Goal: Information Seeking & Learning: Find specific fact

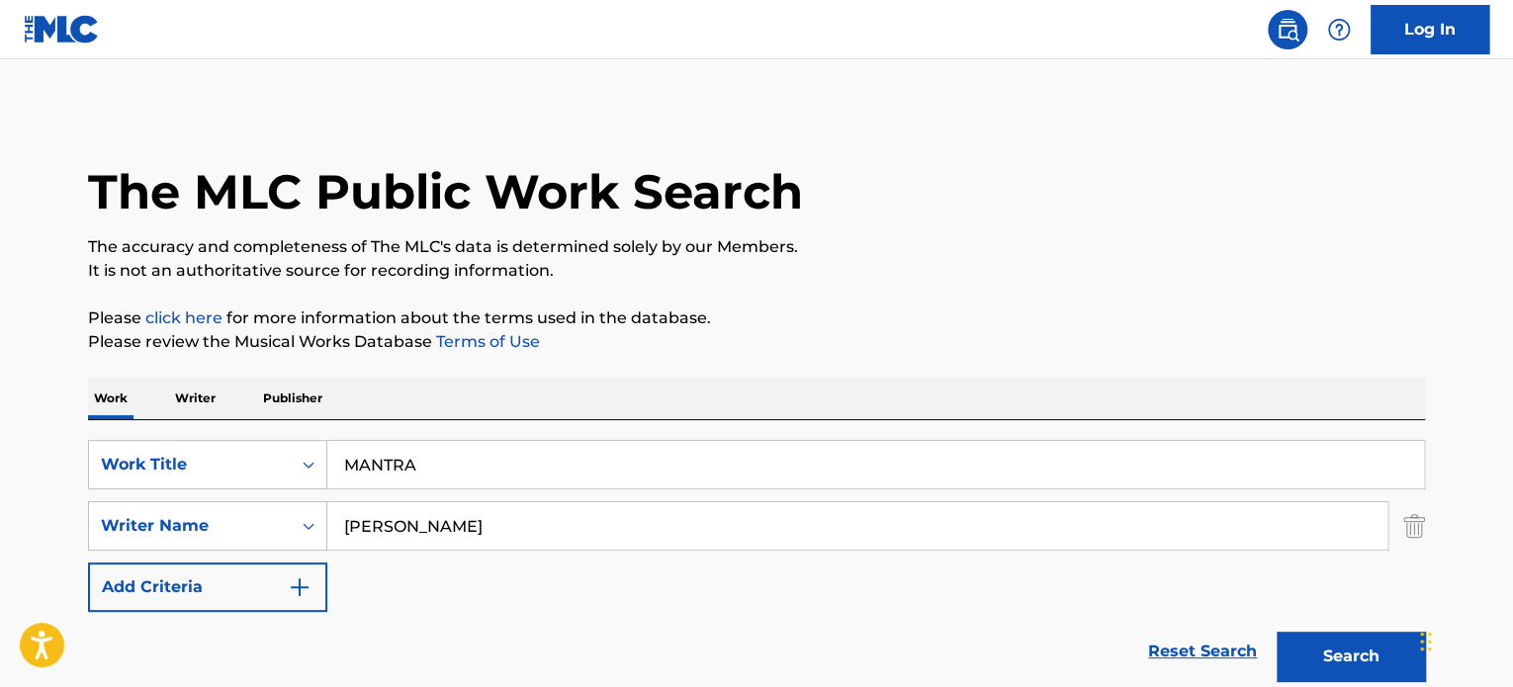
click at [492, 466] on input "MANTRA" at bounding box center [875, 464] width 1096 height 47
paste input "BATTLE HYMN OF THE REPUBLIC"
type input "BATTLE HYMN OF THE REPUBLIC"
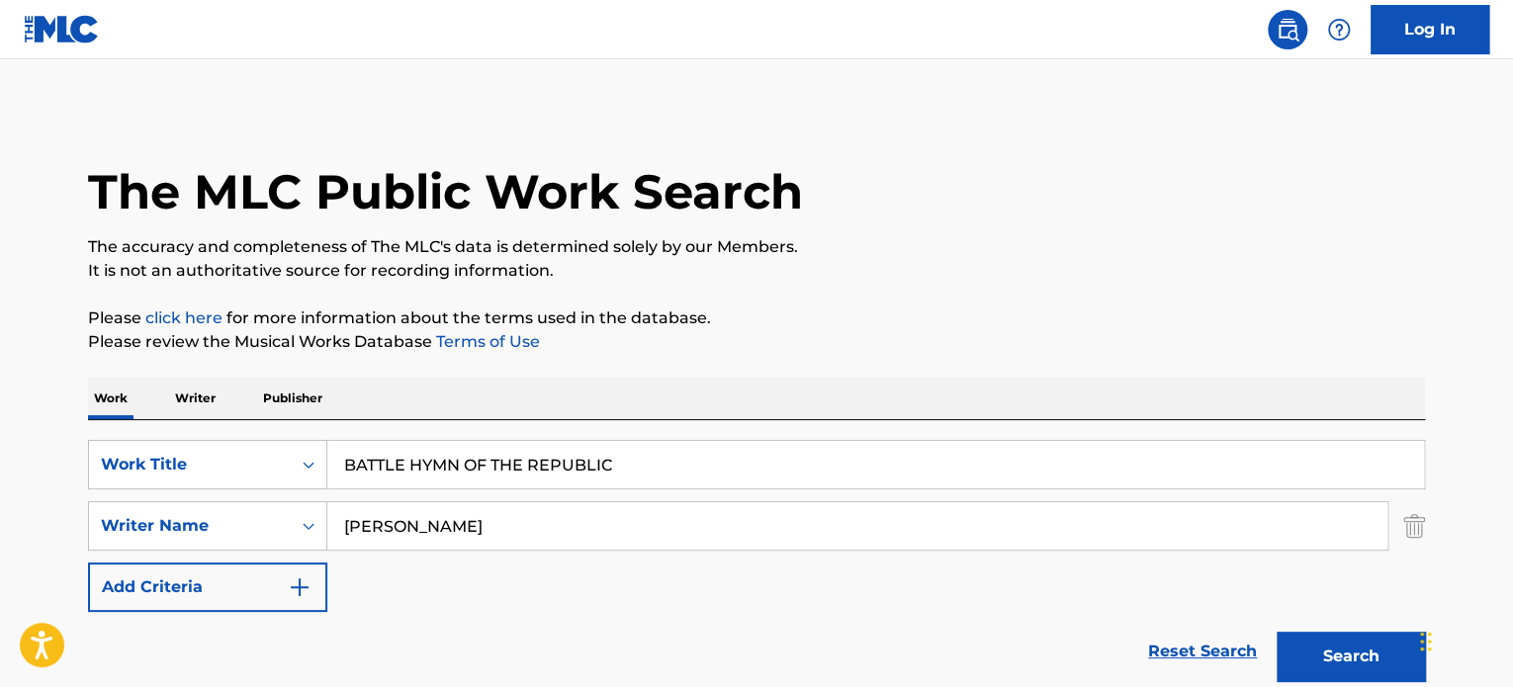
click at [542, 523] on input "[PERSON_NAME]" at bounding box center [857, 525] width 1060 height 47
paste input "[PERSON_NAME]"
type input "[PERSON_NAME]"
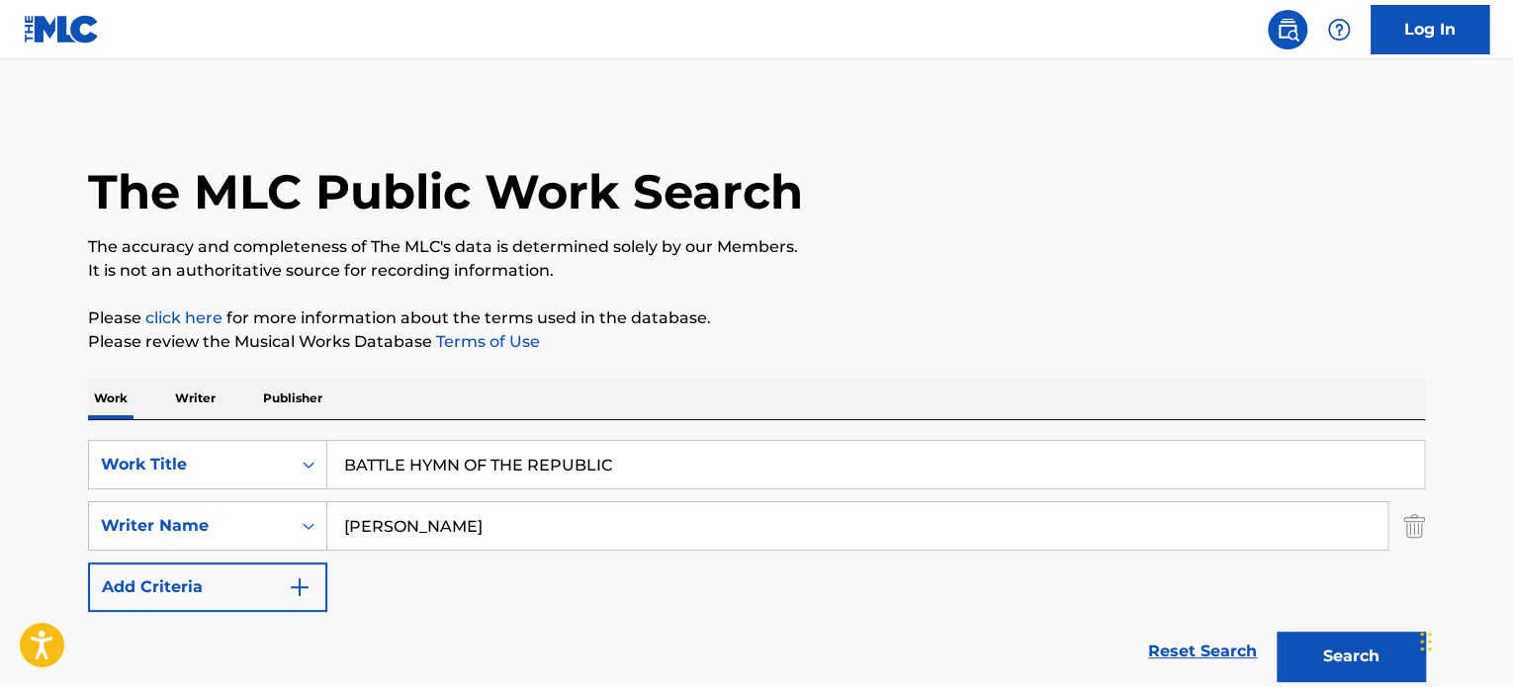
click at [1276, 632] on button "Search" at bounding box center [1350, 656] width 148 height 49
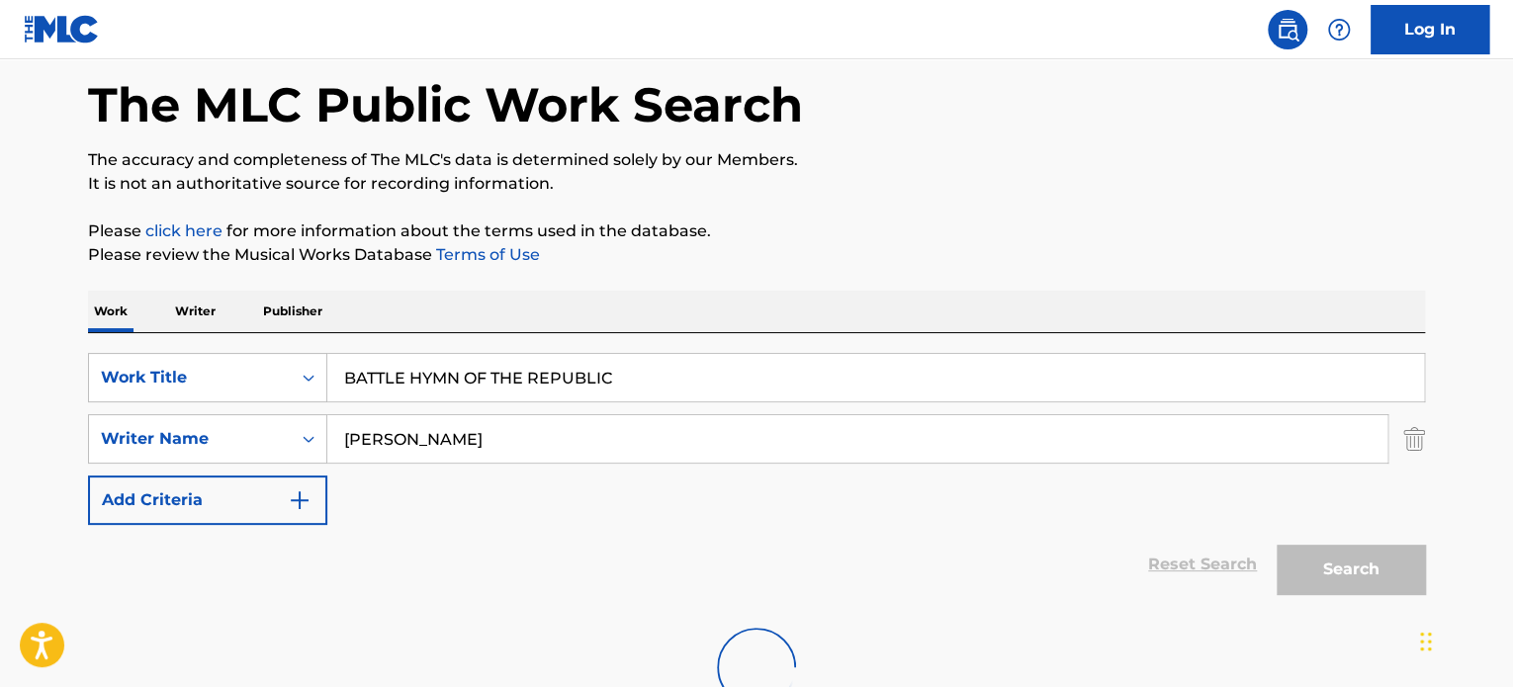
scroll to position [234, 0]
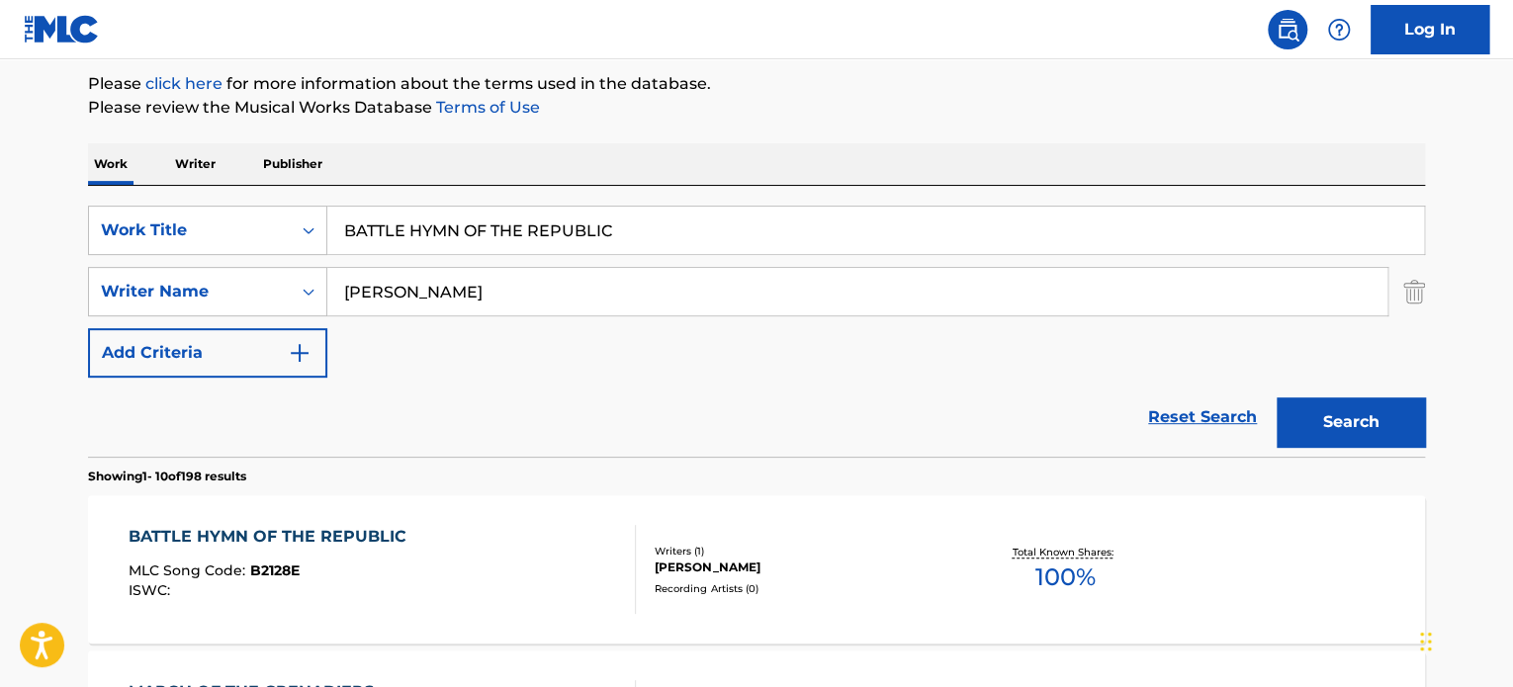
click at [715, 587] on div "Recording Artists ( 0 )" at bounding box center [803, 588] width 299 height 15
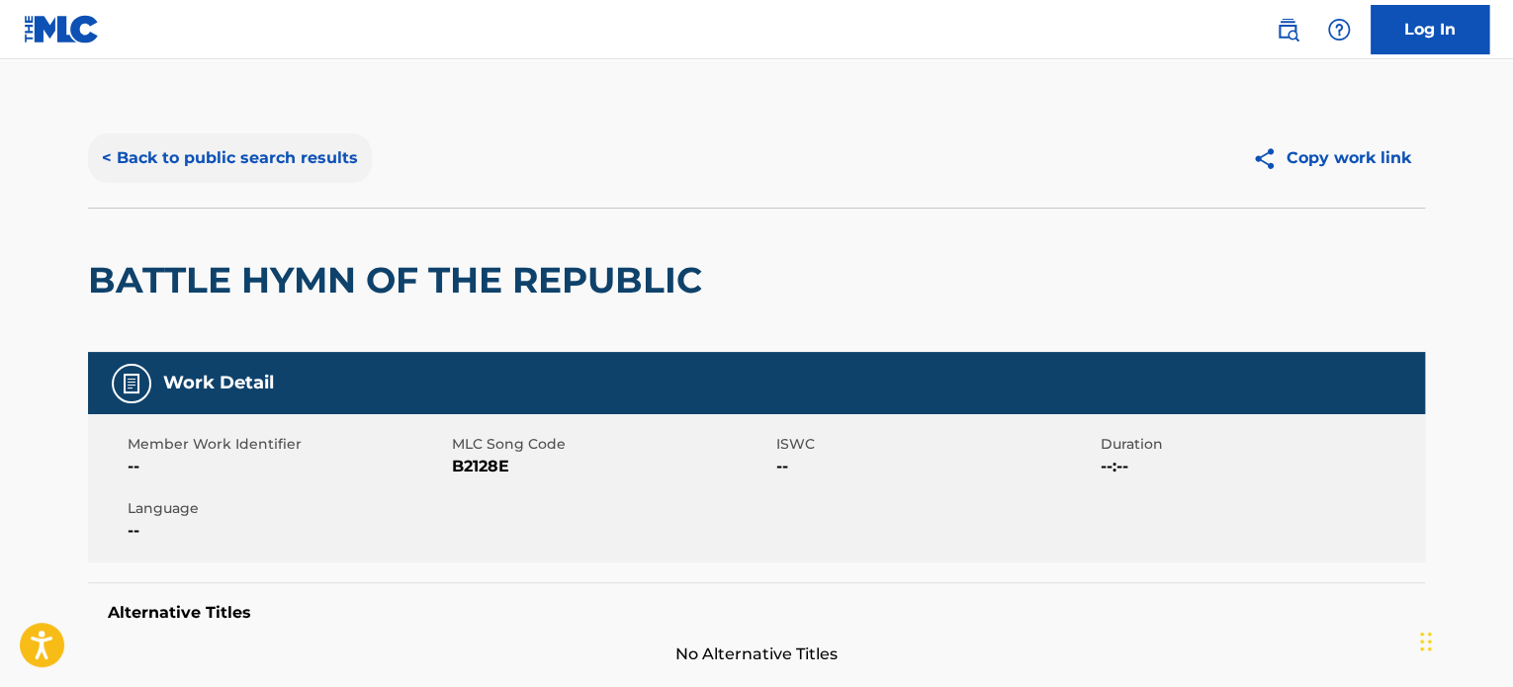
click at [268, 166] on button "< Back to public search results" at bounding box center [230, 157] width 284 height 49
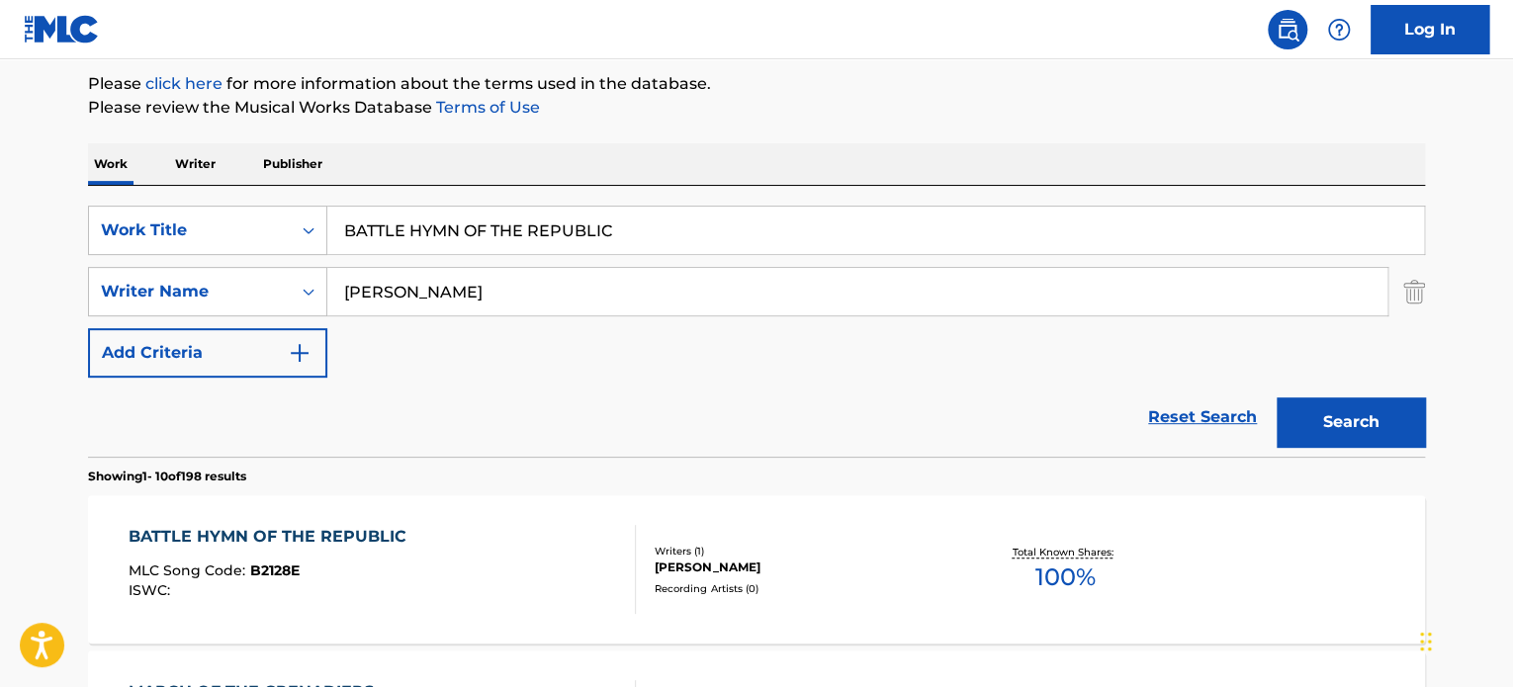
drag, startPoint x: 485, startPoint y: 291, endPoint x: 230, endPoint y: 263, distance: 256.6
click at [294, 279] on div "SearchWithCriteria83de2c4f-91ae-43ba-b5c4-686c8a4f2c21 Writer Name [PERSON_NAME]" at bounding box center [756, 291] width 1337 height 49
paste input "[PERSON_NAME]"
type input "[PERSON_NAME]"
click at [1276, 397] on button "Search" at bounding box center [1350, 421] width 148 height 49
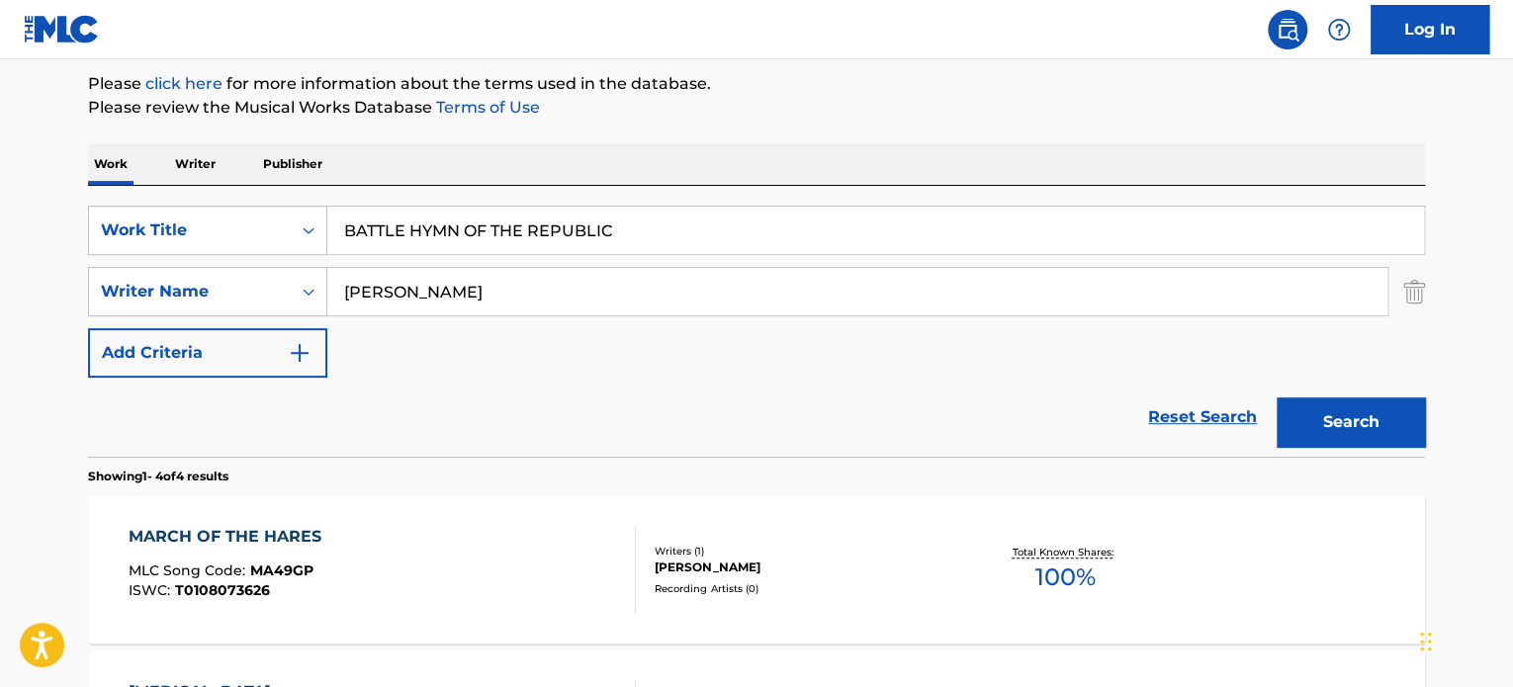
click at [563, 510] on div "MARCH OF THE HARES MLC Song Code : MA49GP ISWC : T0108073626 Writers ( 1 ) [PER…" at bounding box center [756, 569] width 1337 height 148
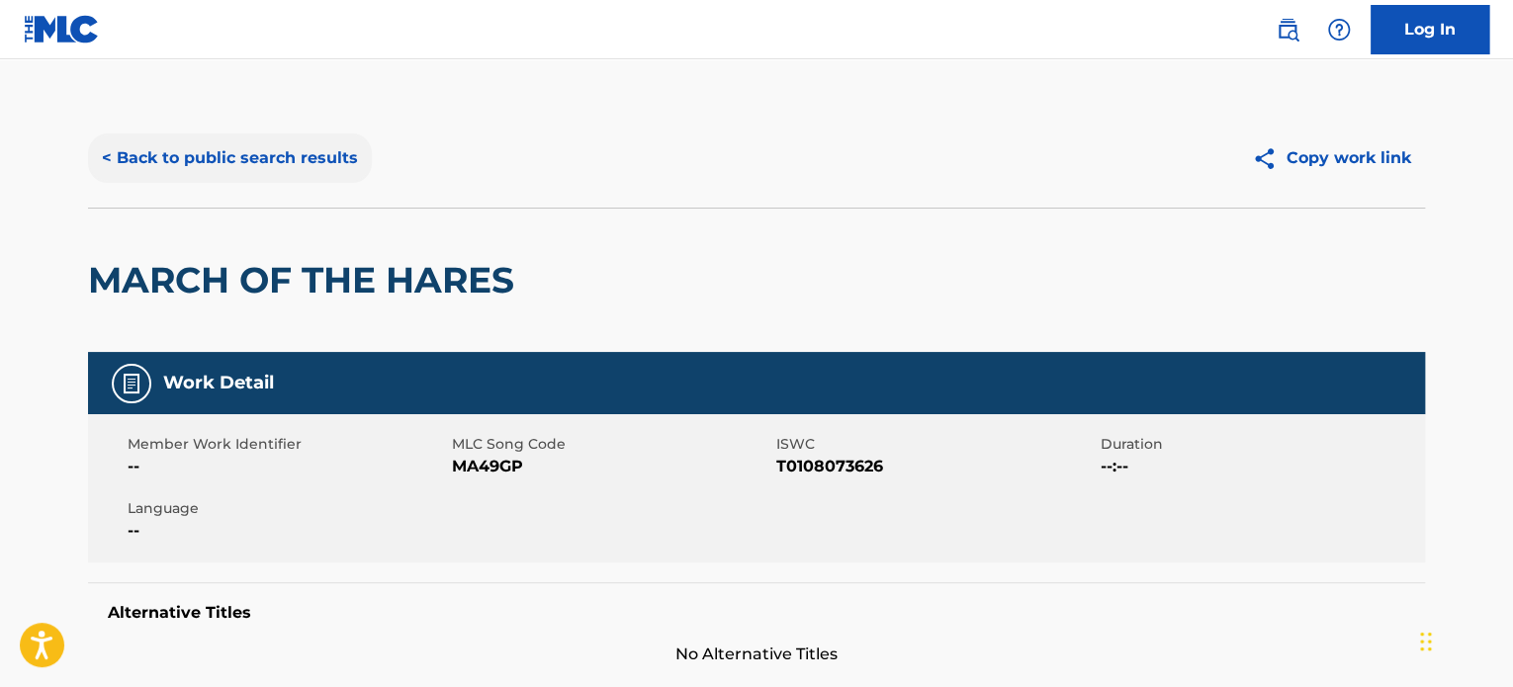
click at [306, 157] on button "< Back to public search results" at bounding box center [230, 157] width 284 height 49
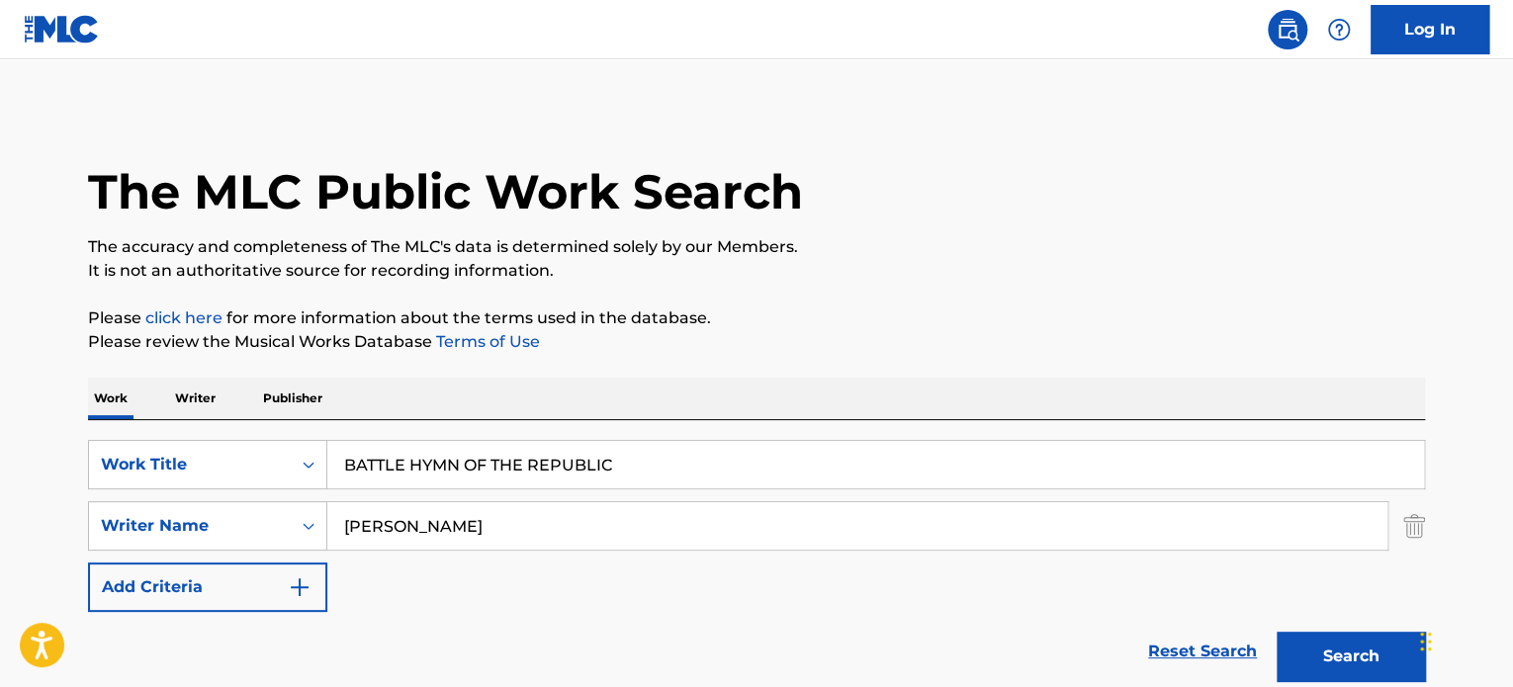
scroll to position [234, 0]
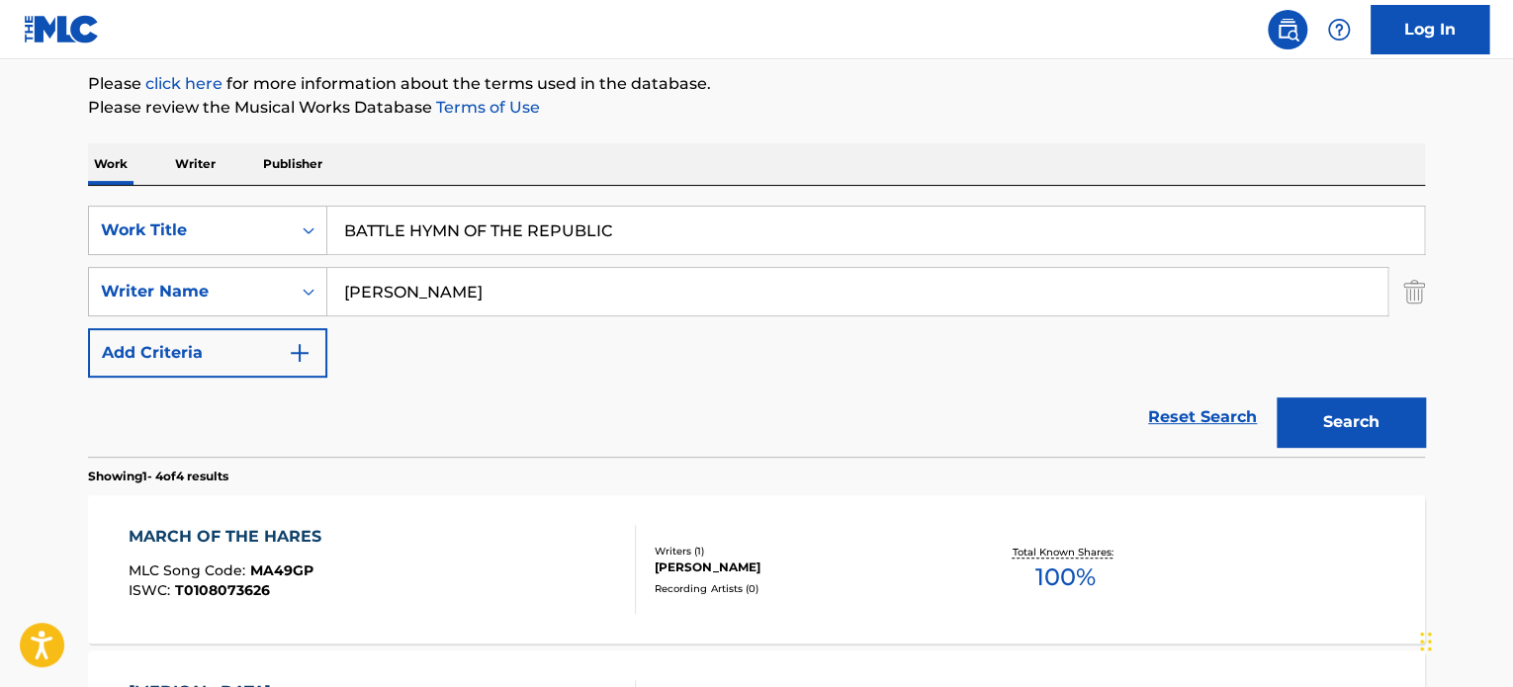
click at [208, 250] on div "SearchWithCriteriae62119f4-e1ba-419c-9936-d505d708a0a5 Work Title BATTLE HYMN O…" at bounding box center [756, 292] width 1337 height 172
paste input "[PERSON_NAME]"
type input "[PERSON_NAME]"
click at [1276, 397] on button "Search" at bounding box center [1350, 421] width 148 height 49
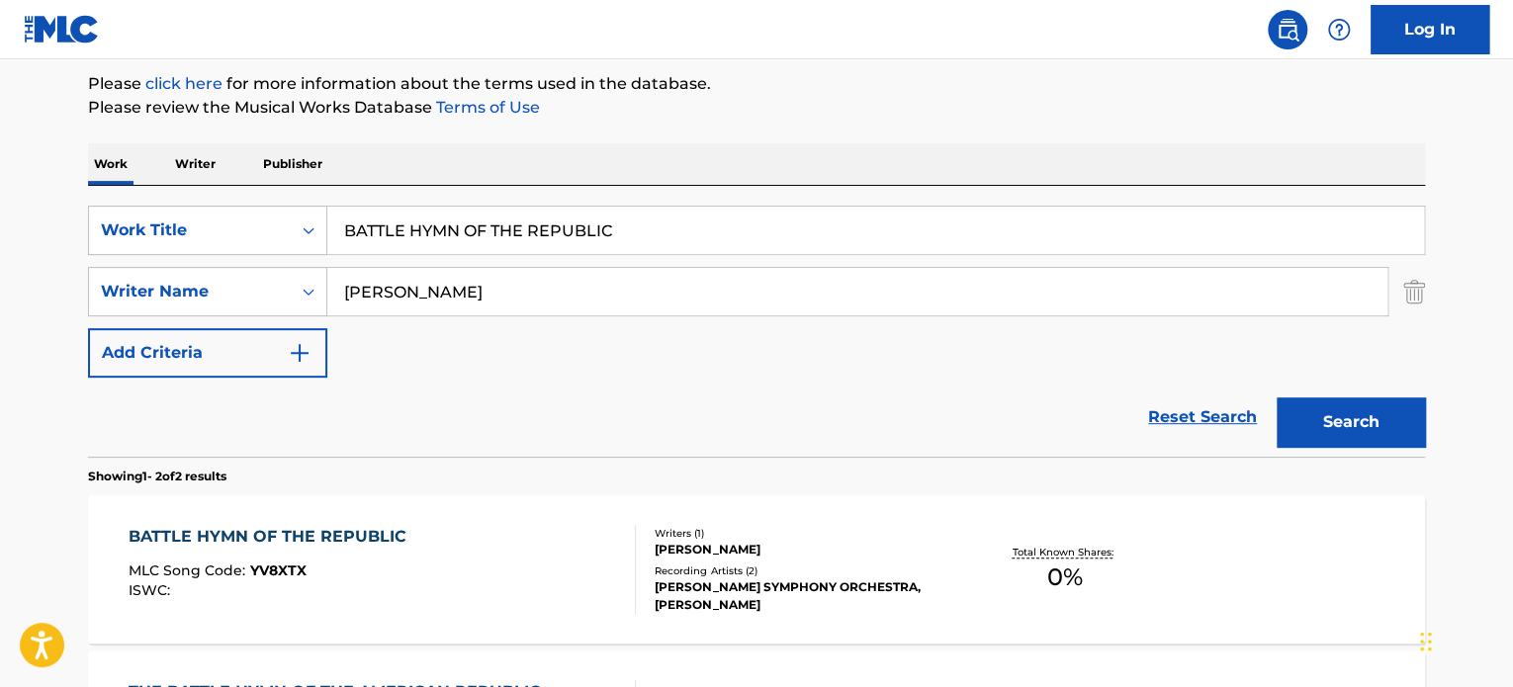
click at [813, 575] on div "Recording Artists ( 2 )" at bounding box center [803, 570] width 299 height 15
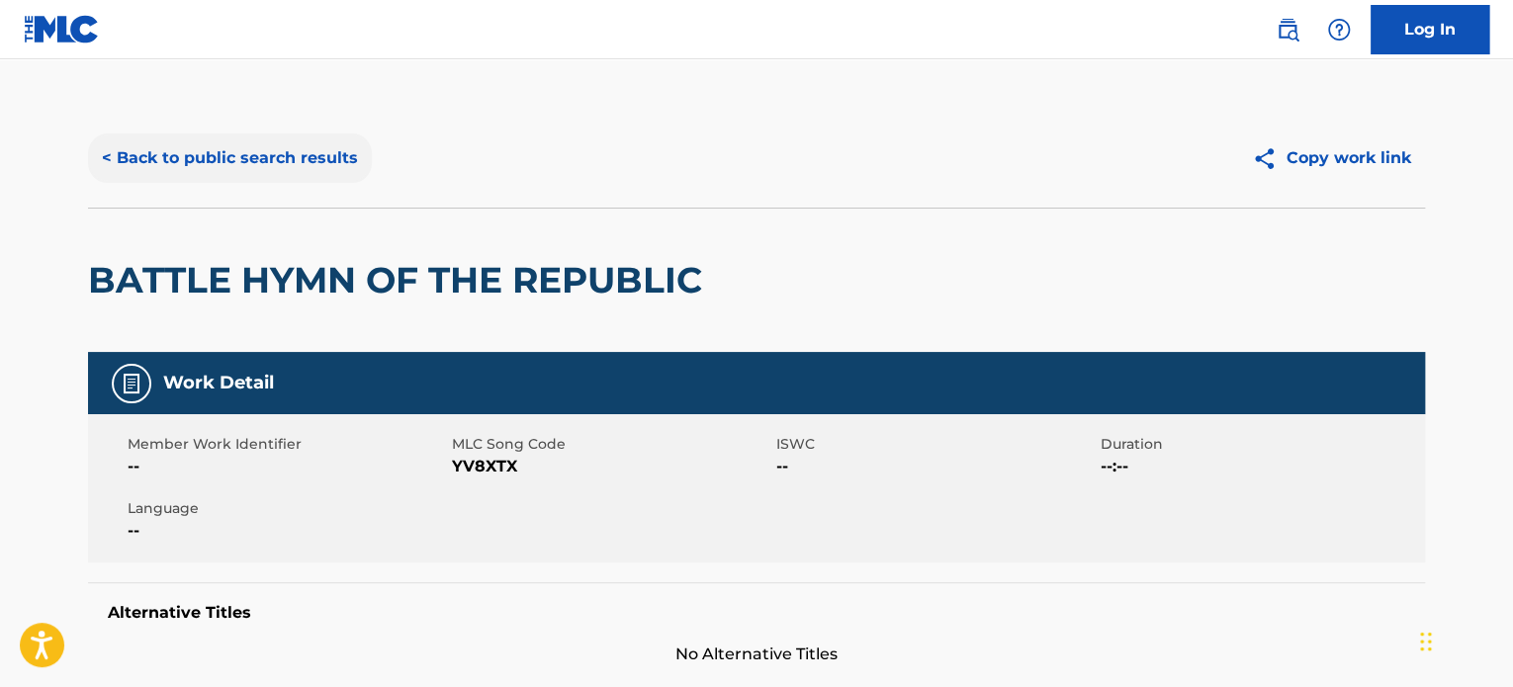
click at [256, 183] on div "< Back to public search results Copy work link" at bounding box center [756, 158] width 1337 height 99
click at [319, 168] on button "< Back to public search results" at bounding box center [230, 157] width 284 height 49
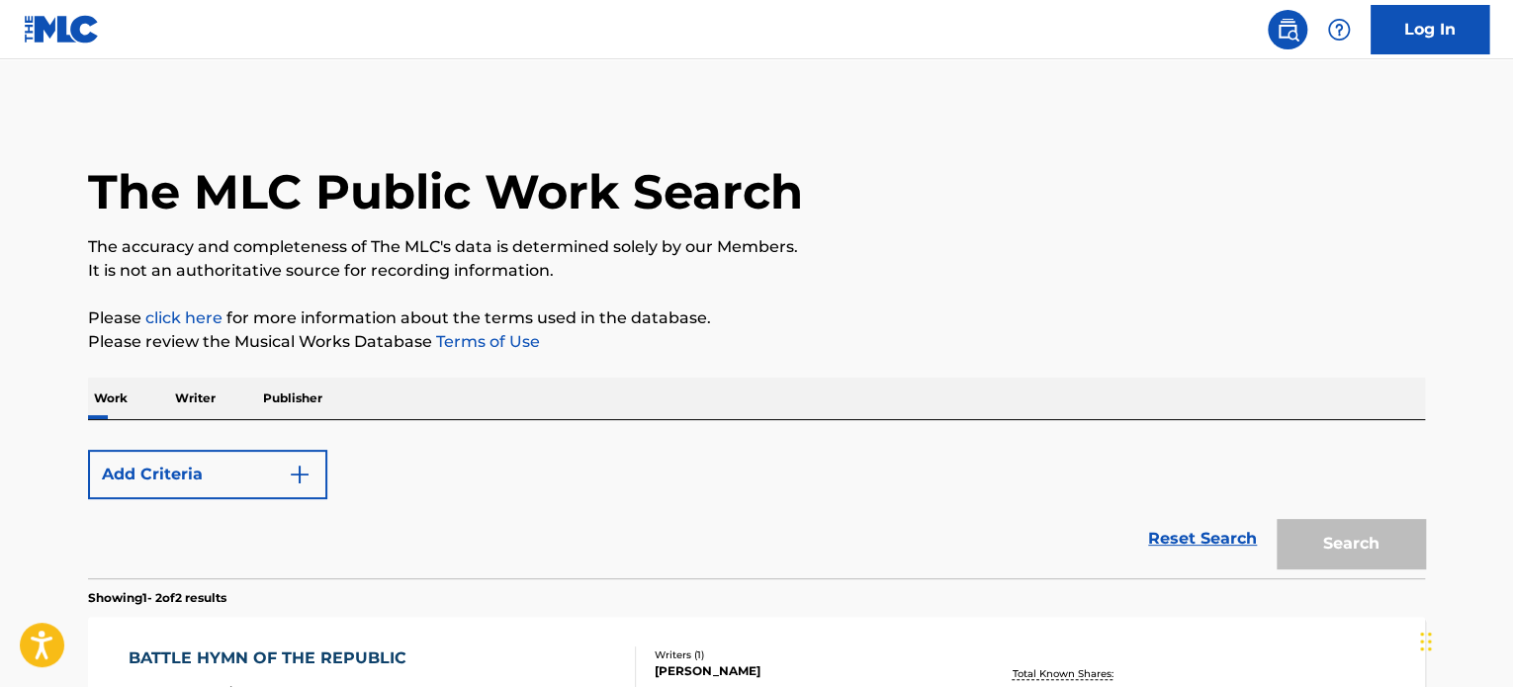
scroll to position [234, 0]
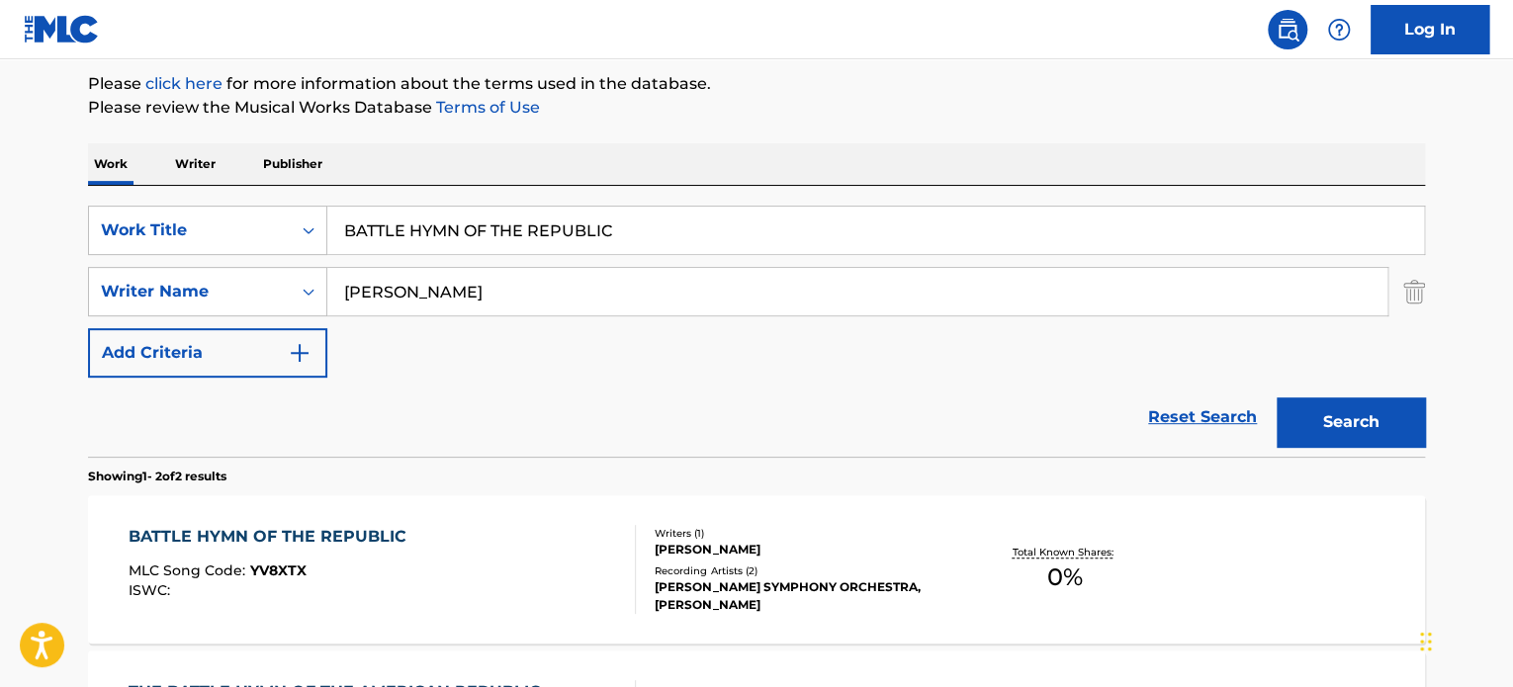
drag, startPoint x: 674, startPoint y: 219, endPoint x: 20, endPoint y: 160, distance: 657.1
click at [85, 157] on div "The MLC Public Work Search The accuracy and completeness of The MLC's data is d…" at bounding box center [756, 382] width 1384 height 1017
paste input "MY WAY"
type input "MY WAY"
drag, startPoint x: 594, startPoint y: 288, endPoint x: 19, endPoint y: 236, distance: 577.7
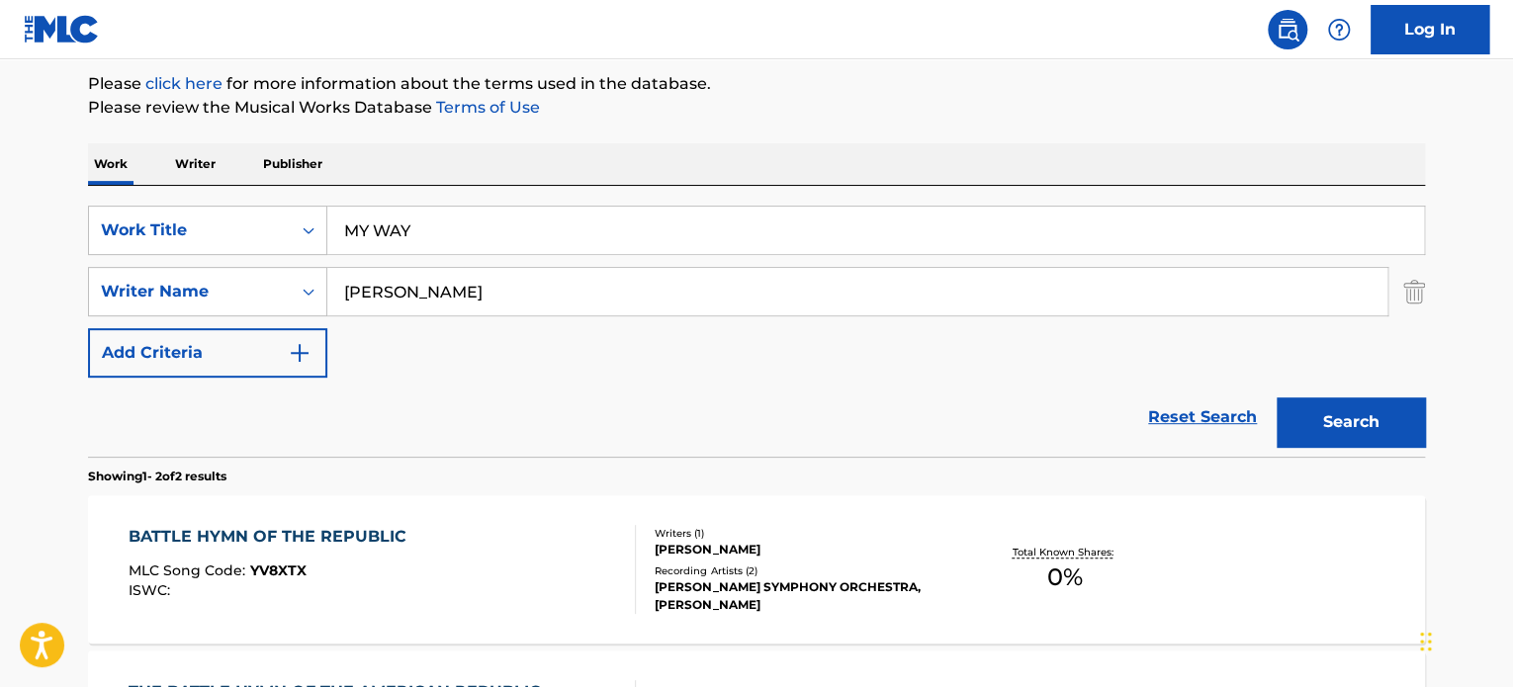
click at [19, 236] on main "The MLC Public Work Search The accuracy and completeness of The MLC's data is d…" at bounding box center [756, 363] width 1513 height 1077
paste input "[PERSON_NAME]"
type input "[PERSON_NAME]"
click at [1276, 397] on button "Search" at bounding box center [1350, 421] width 148 height 49
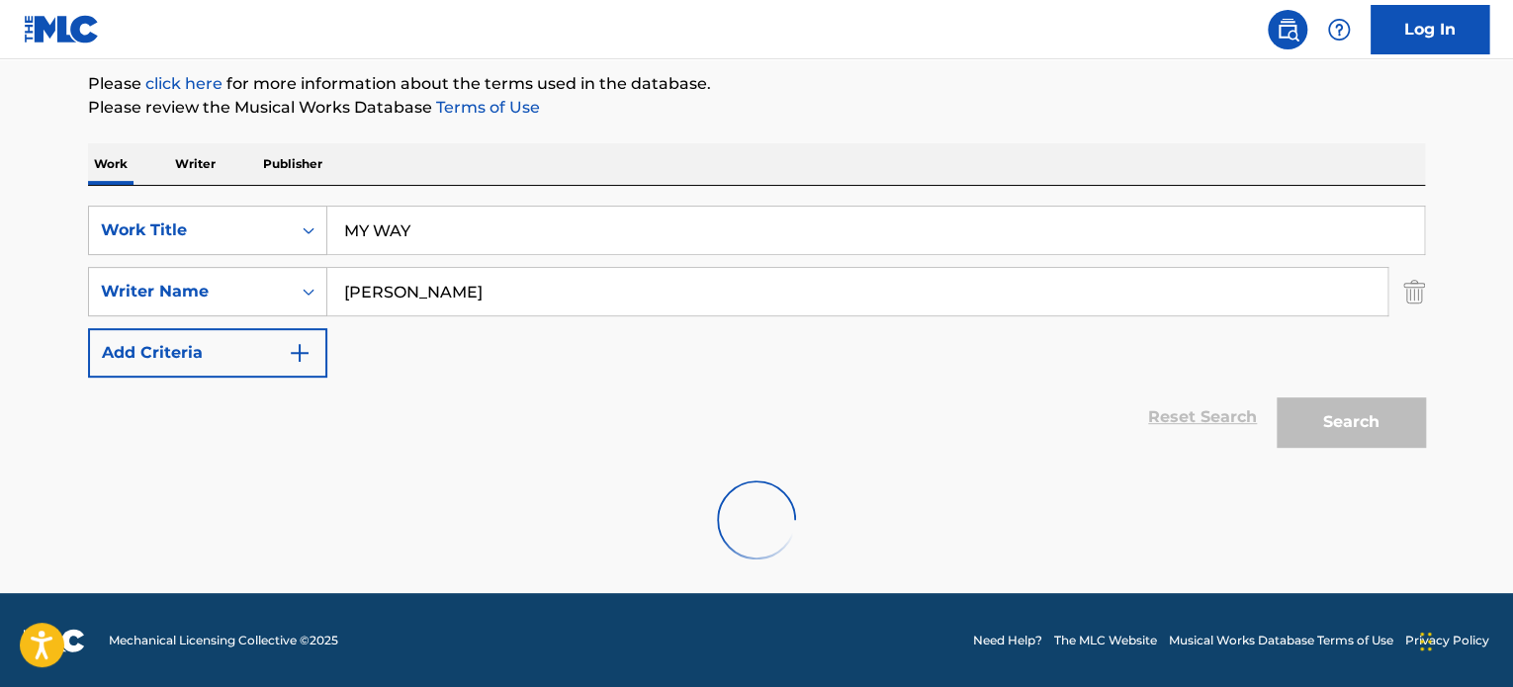
click at [775, 407] on div "Reset Search Search" at bounding box center [756, 417] width 1337 height 79
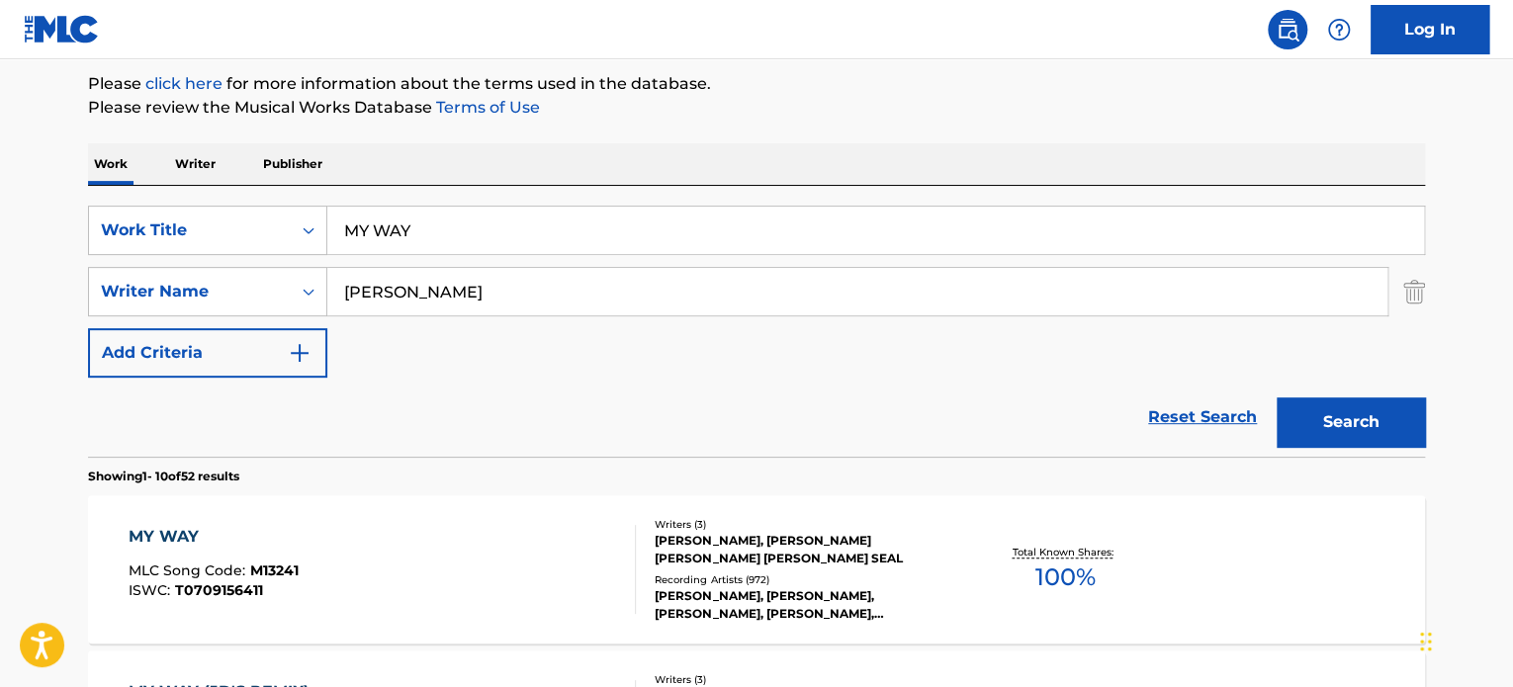
click at [793, 517] on div "MY WAY MLC Song Code : M13241 ISWC : T0709156411 Writers ( 3 ) [PERSON_NAME], […" at bounding box center [756, 569] width 1337 height 148
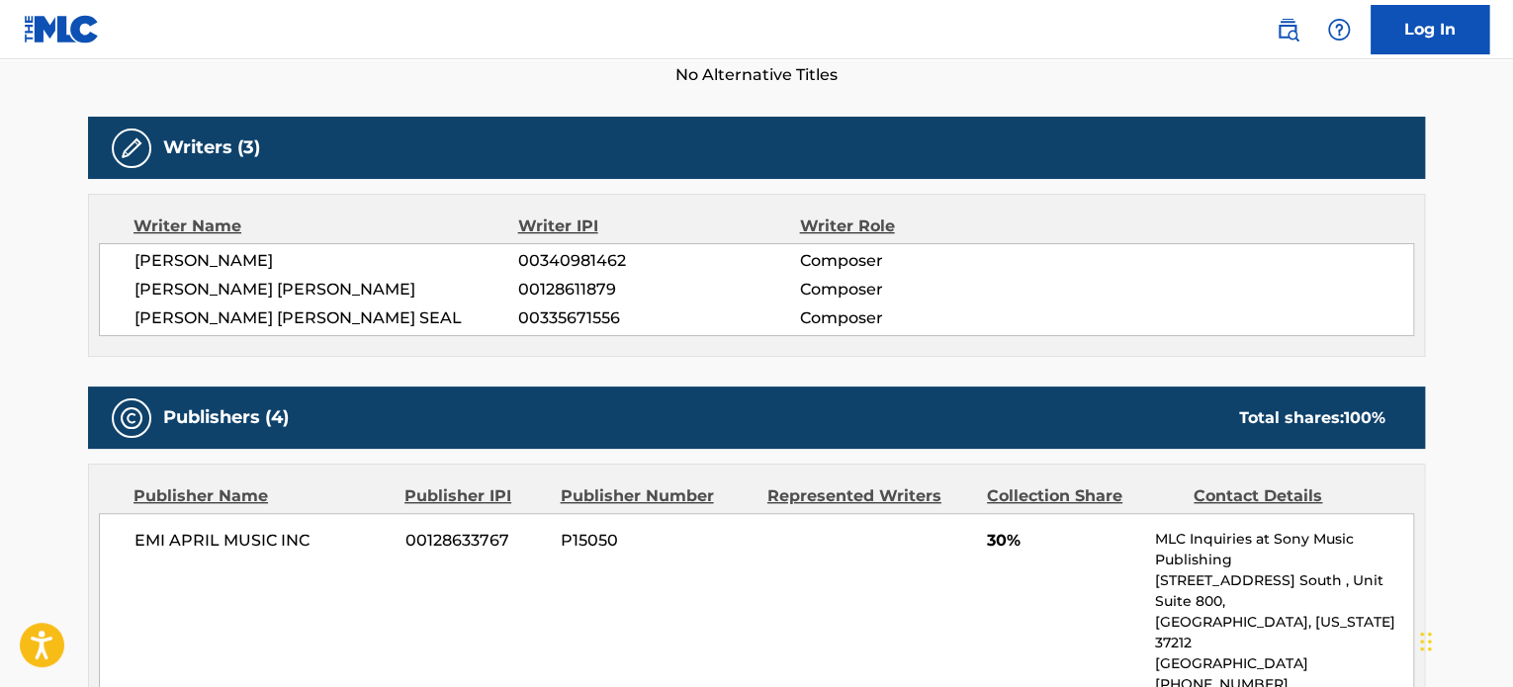
scroll to position [658, 0]
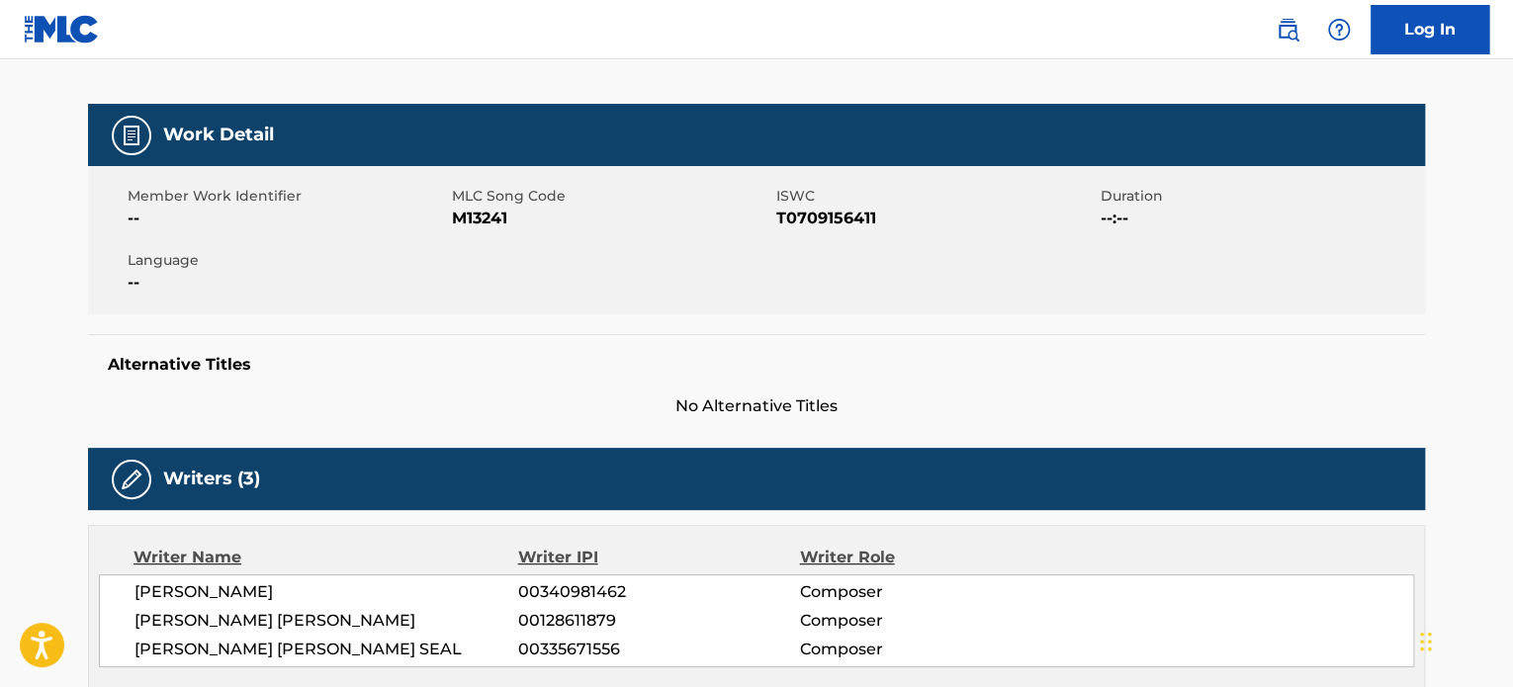
scroll to position [431, 0]
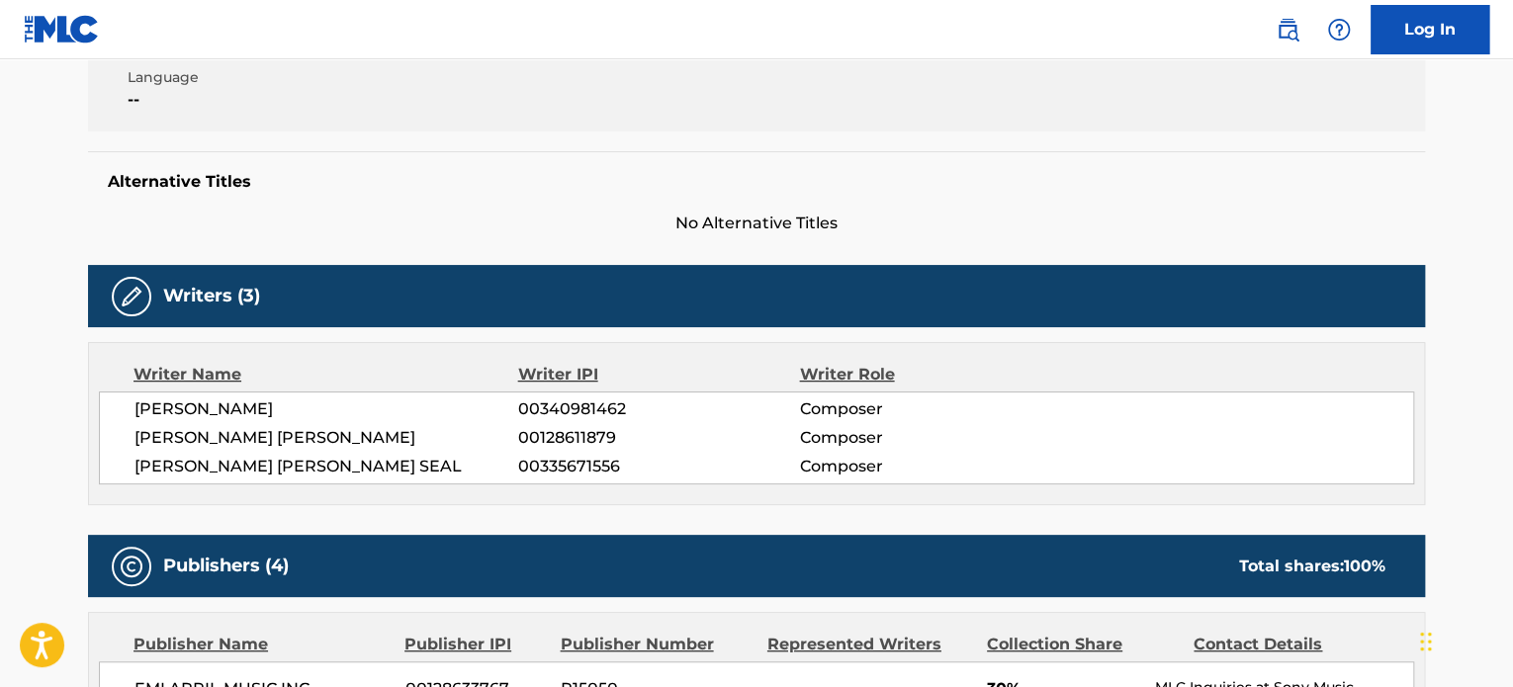
click at [1124, 494] on div "Writer Name Writer IPI Writer Role [PERSON_NAME] 00340981462 Composer [PERSON_N…" at bounding box center [756, 423] width 1337 height 163
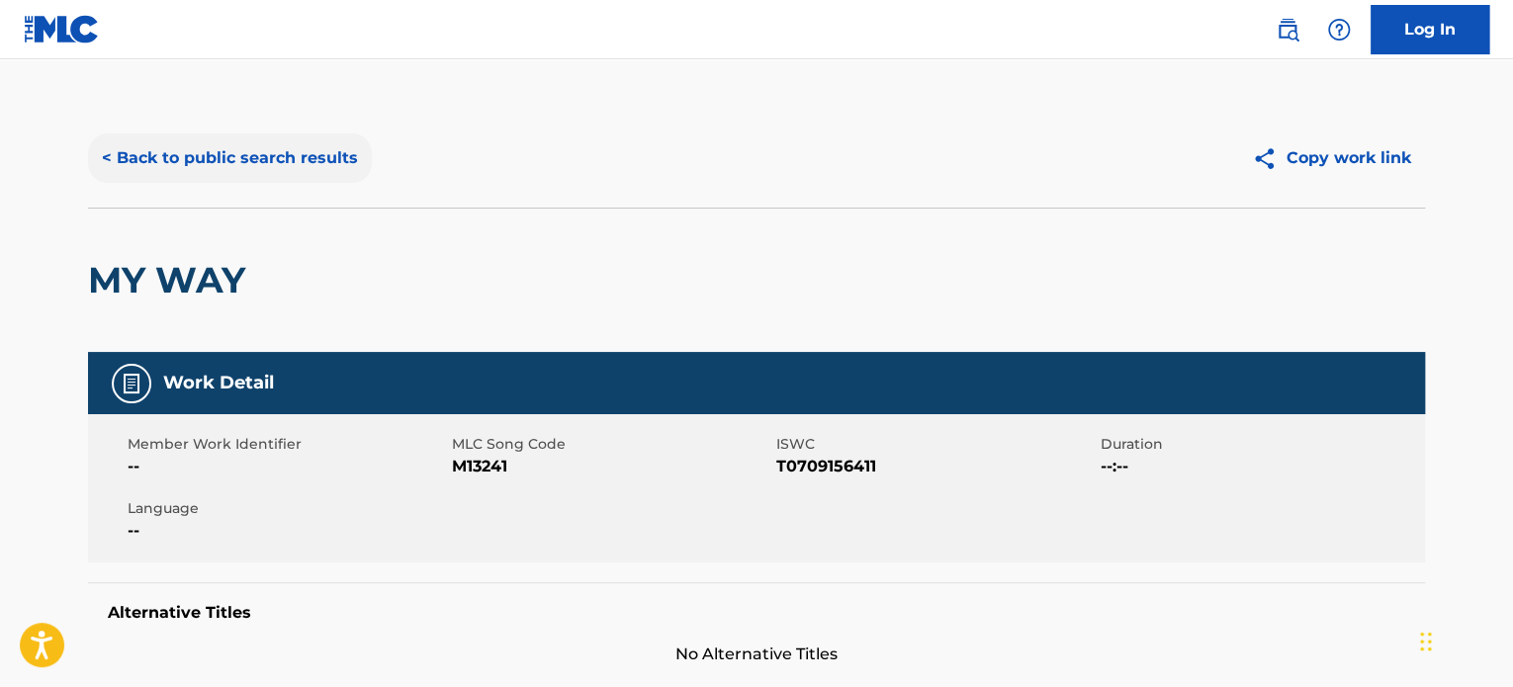
click at [249, 149] on button "< Back to public search results" at bounding box center [230, 157] width 284 height 49
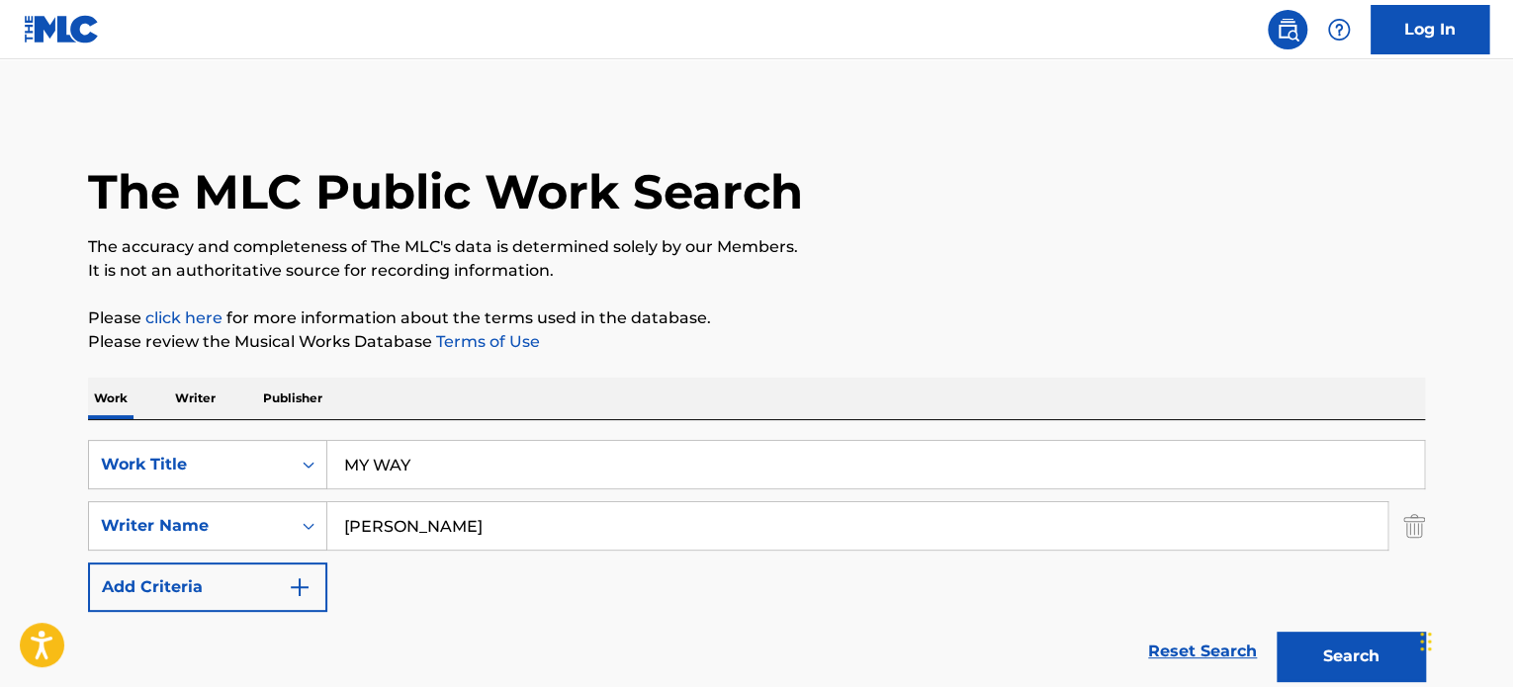
scroll to position [234, 0]
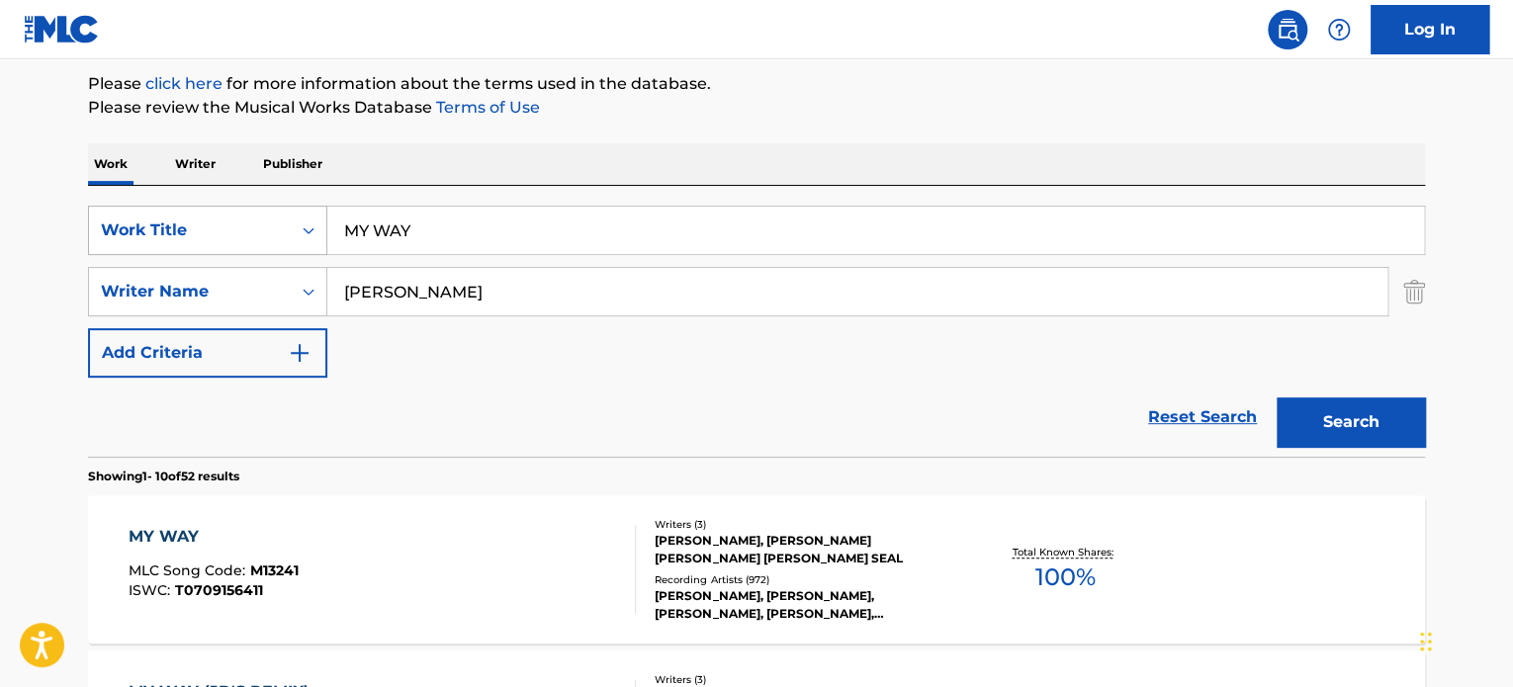
drag, startPoint x: 434, startPoint y: 225, endPoint x: 240, endPoint y: 229, distance: 193.8
click at [142, 213] on div "SearchWithCriteriae62119f4-e1ba-419c-9936-d505d708a0a5 Work Title MY WAY" at bounding box center [756, 230] width 1337 height 49
paste input "HAVE YOURSELF A MERRY LITTLE CHRISTMAS"
type input "HAVE YOURSELF A MERRY LITTLE CHRISTMAS"
drag, startPoint x: 548, startPoint y: 274, endPoint x: 194, endPoint y: 252, distance: 354.6
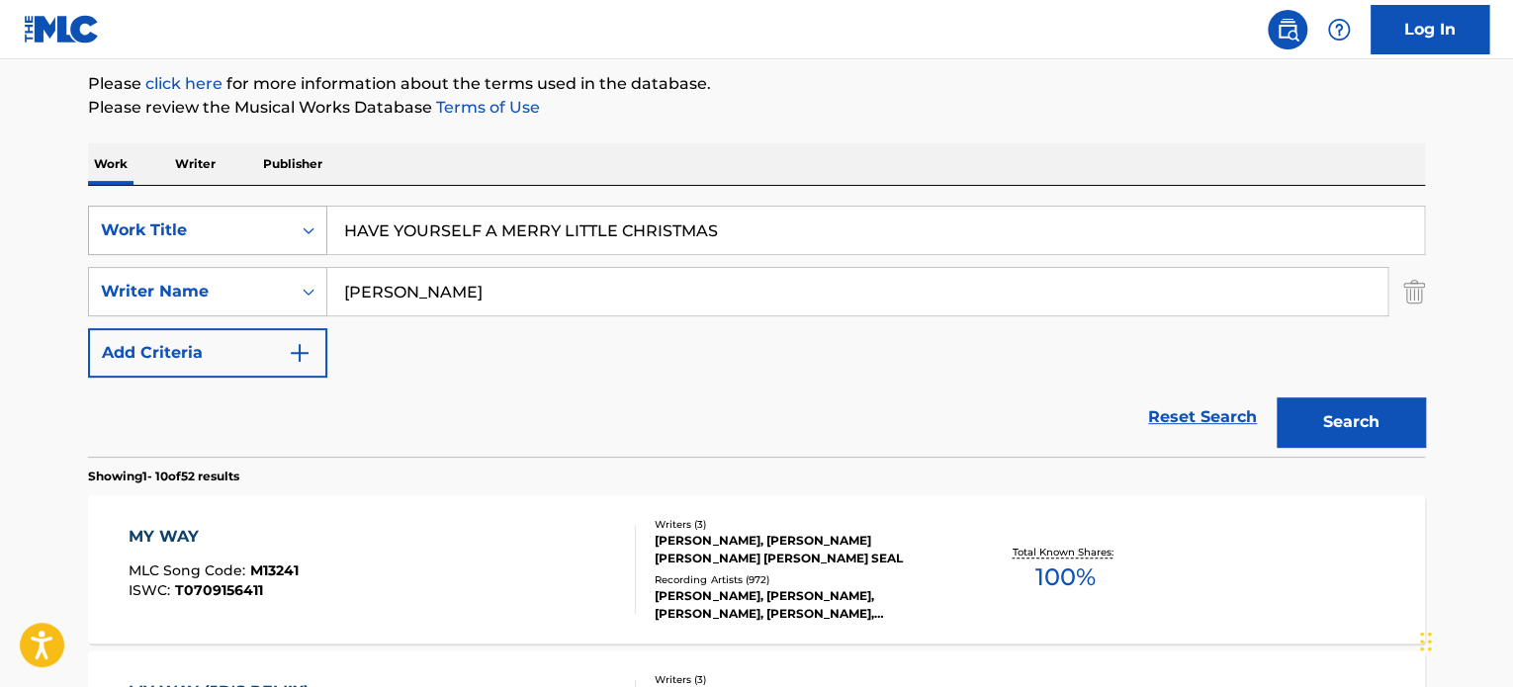
click at [270, 248] on div "SearchWithCriteriae62119f4-e1ba-419c-9936-d505d708a0a5 Work Title HAVE YOURSELF…" at bounding box center [756, 292] width 1337 height 172
paste input "[PERSON_NAME]"
type input "[PERSON_NAME]"
click at [1276, 397] on button "Search" at bounding box center [1350, 421] width 148 height 49
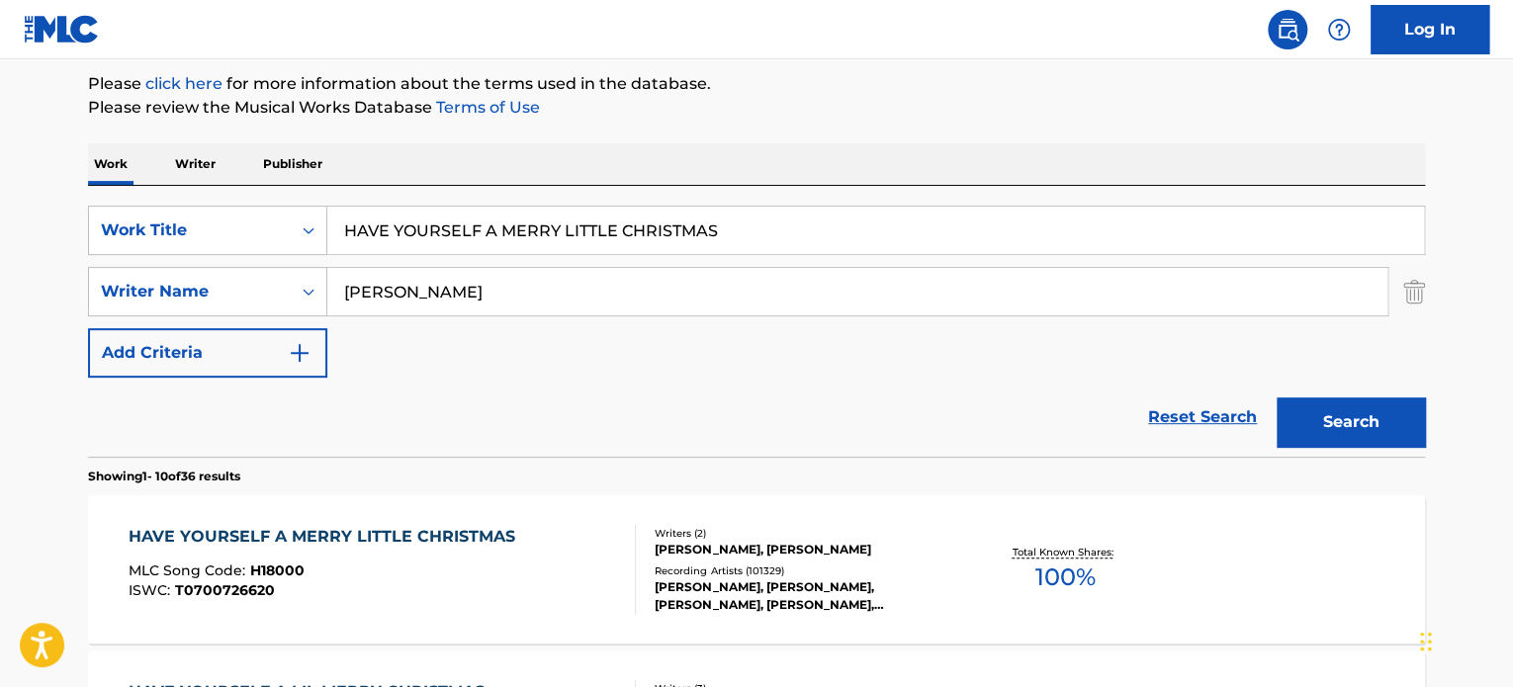
click at [779, 545] on div "[PERSON_NAME], [PERSON_NAME]" at bounding box center [803, 550] width 299 height 18
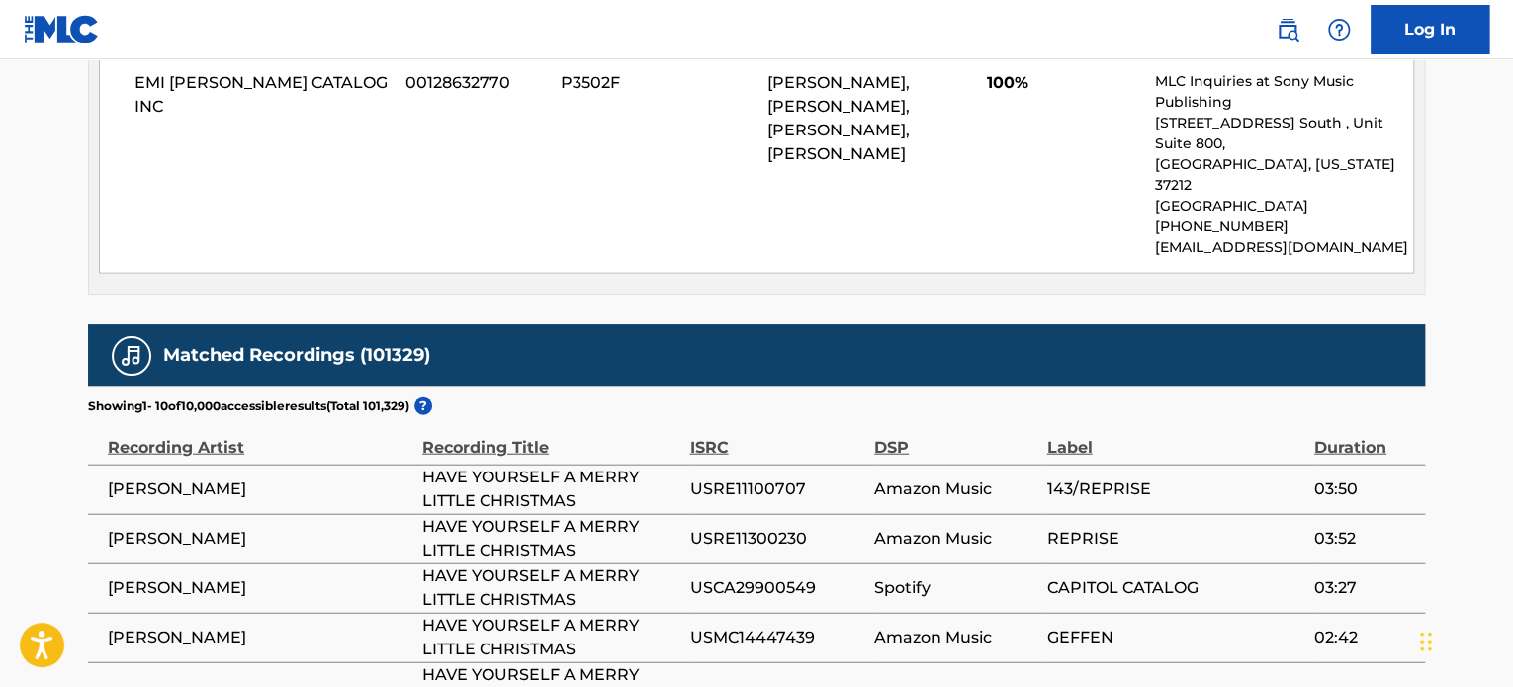
scroll to position [2488, 0]
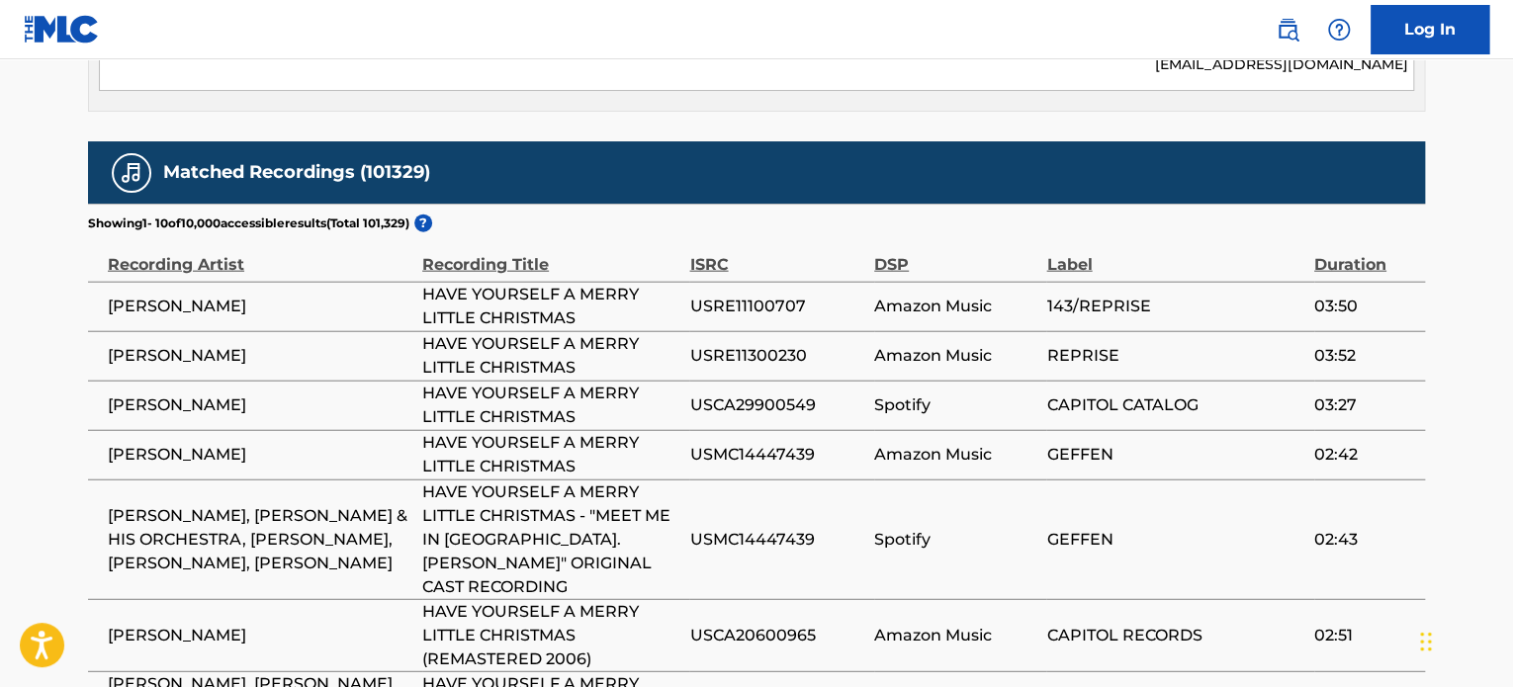
scroll to position [0, 0]
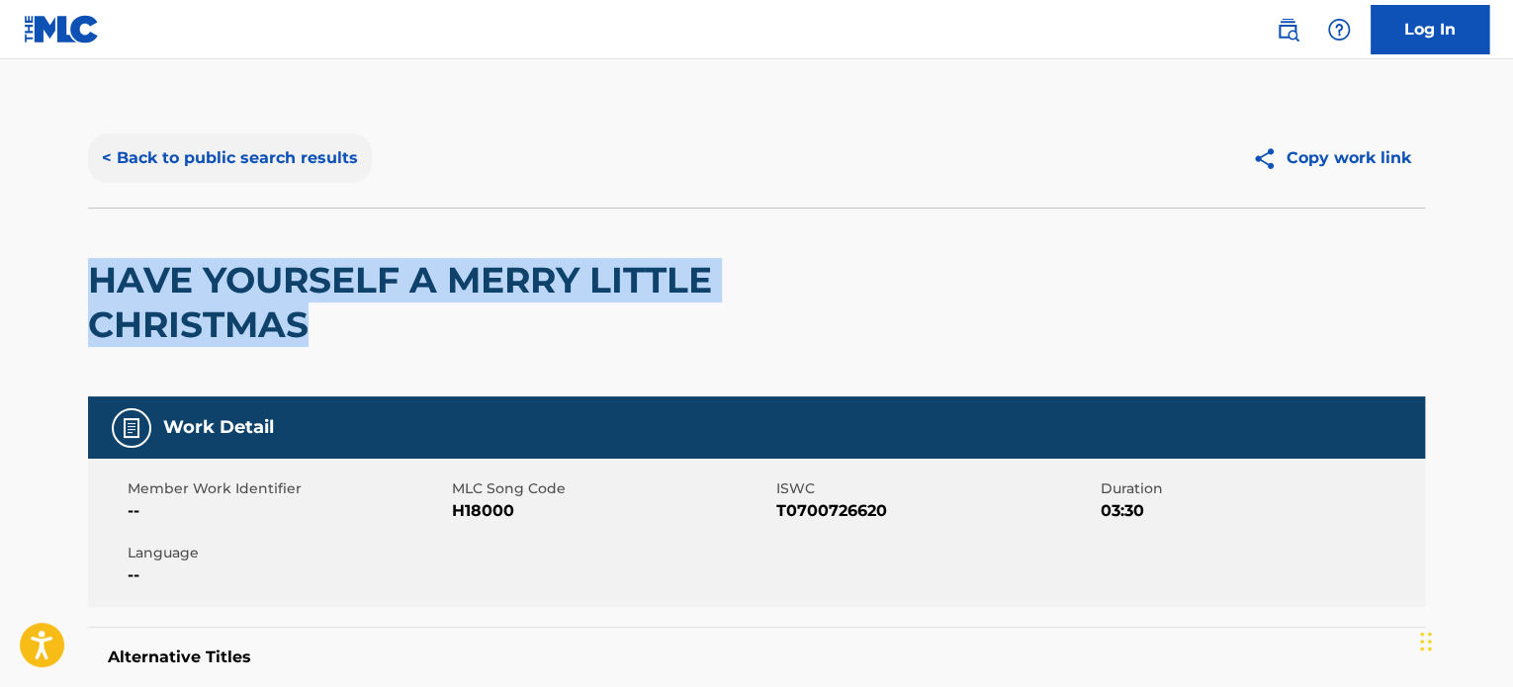
click at [195, 160] on button "< Back to public search results" at bounding box center [230, 157] width 284 height 49
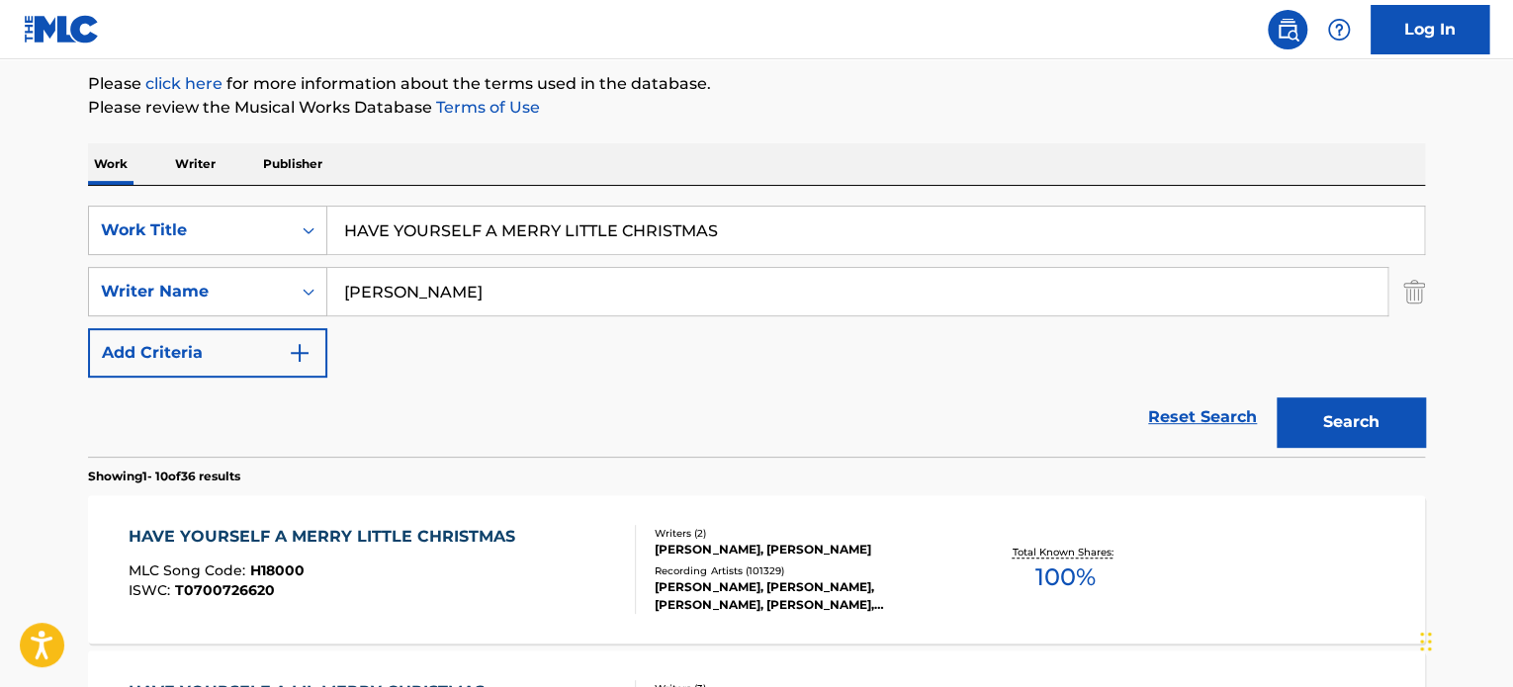
drag, startPoint x: 347, startPoint y: 276, endPoint x: 46, endPoint y: 268, distance: 300.6
click at [156, 272] on div "SearchWithCriteria83de2c4f-91ae-43ba-b5c4-686c8a4f2c21 Writer Name [PERSON_NAME]" at bounding box center [756, 291] width 1337 height 49
paste input "[PERSON_NAME]"
type input "[PERSON_NAME]"
click at [1276, 397] on button "Search" at bounding box center [1350, 421] width 148 height 49
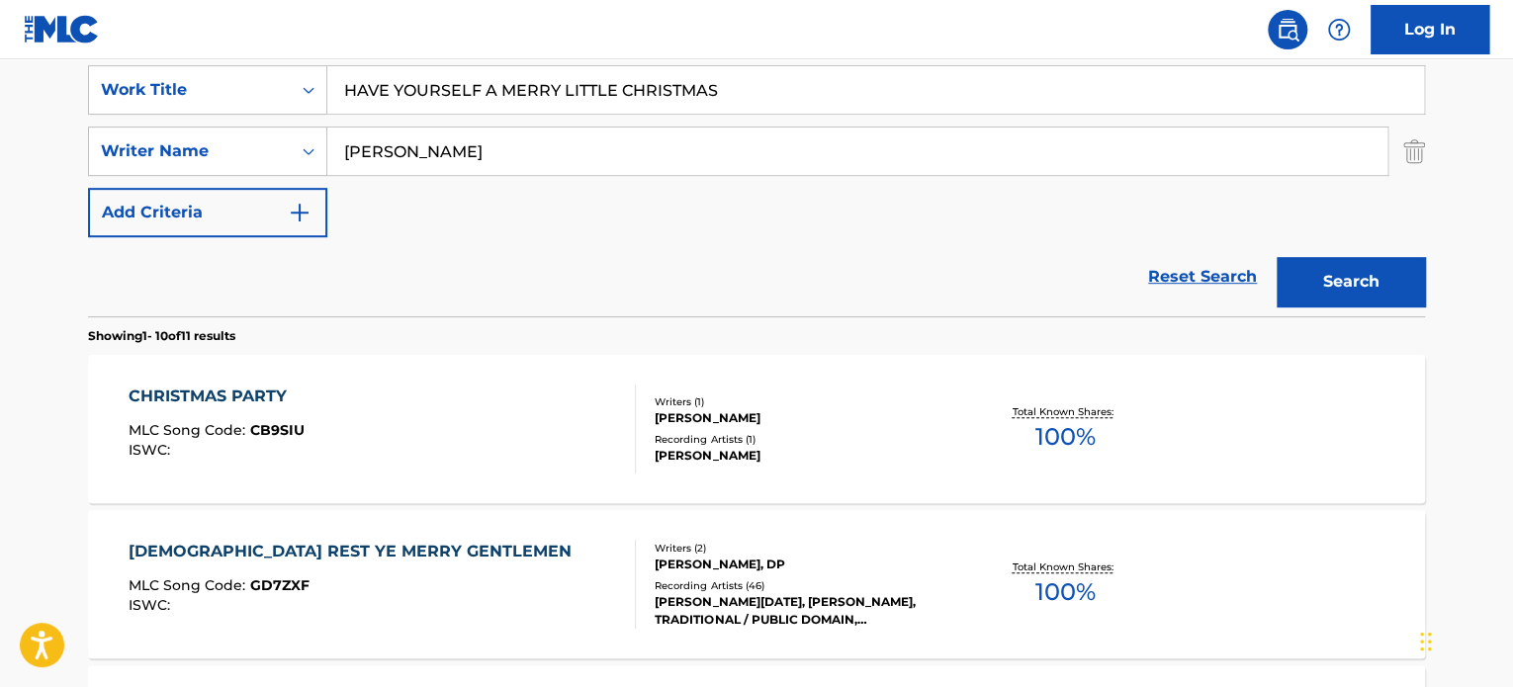
scroll to position [0, 0]
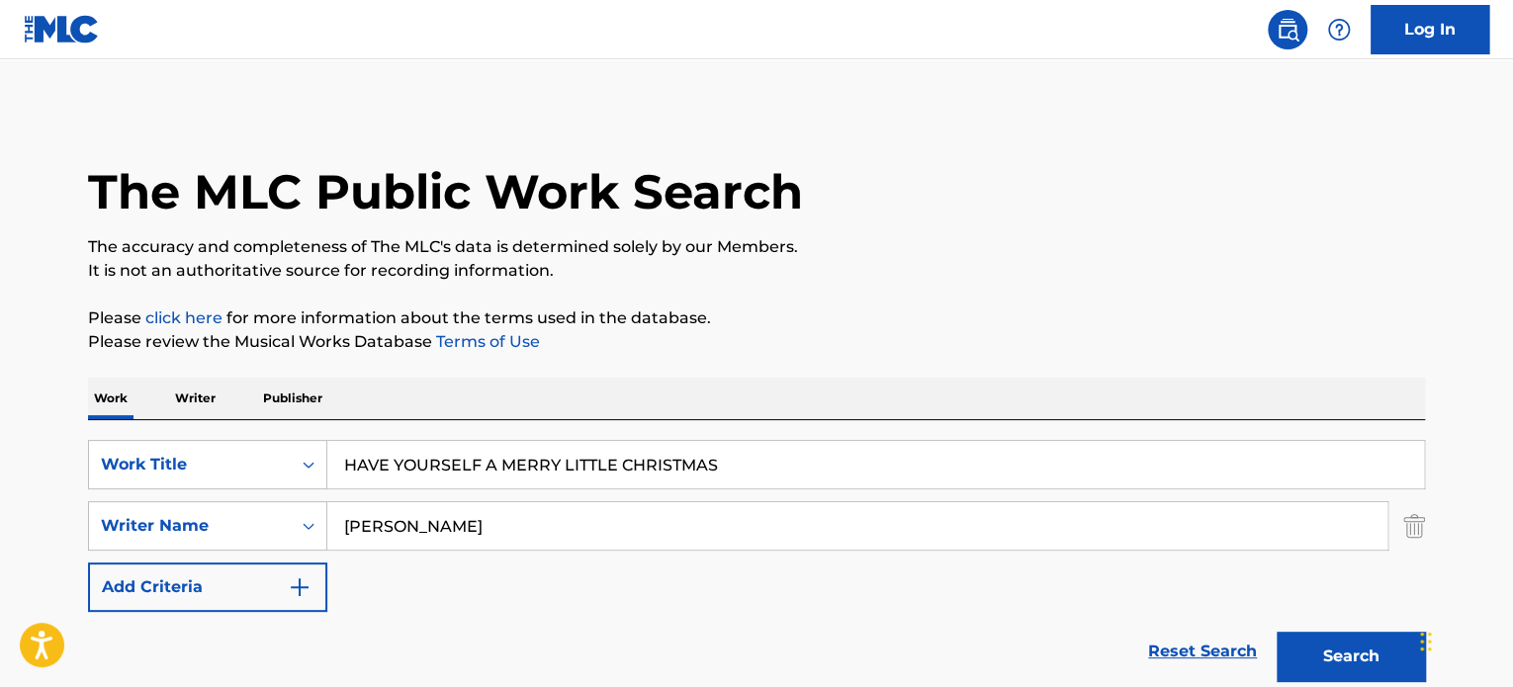
click at [641, 475] on input "HAVE YOURSELF A MERRY LITTLE CHRISTMAS" at bounding box center [875, 464] width 1096 height 47
click at [641, 476] on input "HAVE YOURSELF A MERRY LITTLE CHRISTMAS" at bounding box center [875, 464] width 1096 height 47
paste input "Carga [PERSON_NAME]"
type input "Carga [PERSON_NAME]"
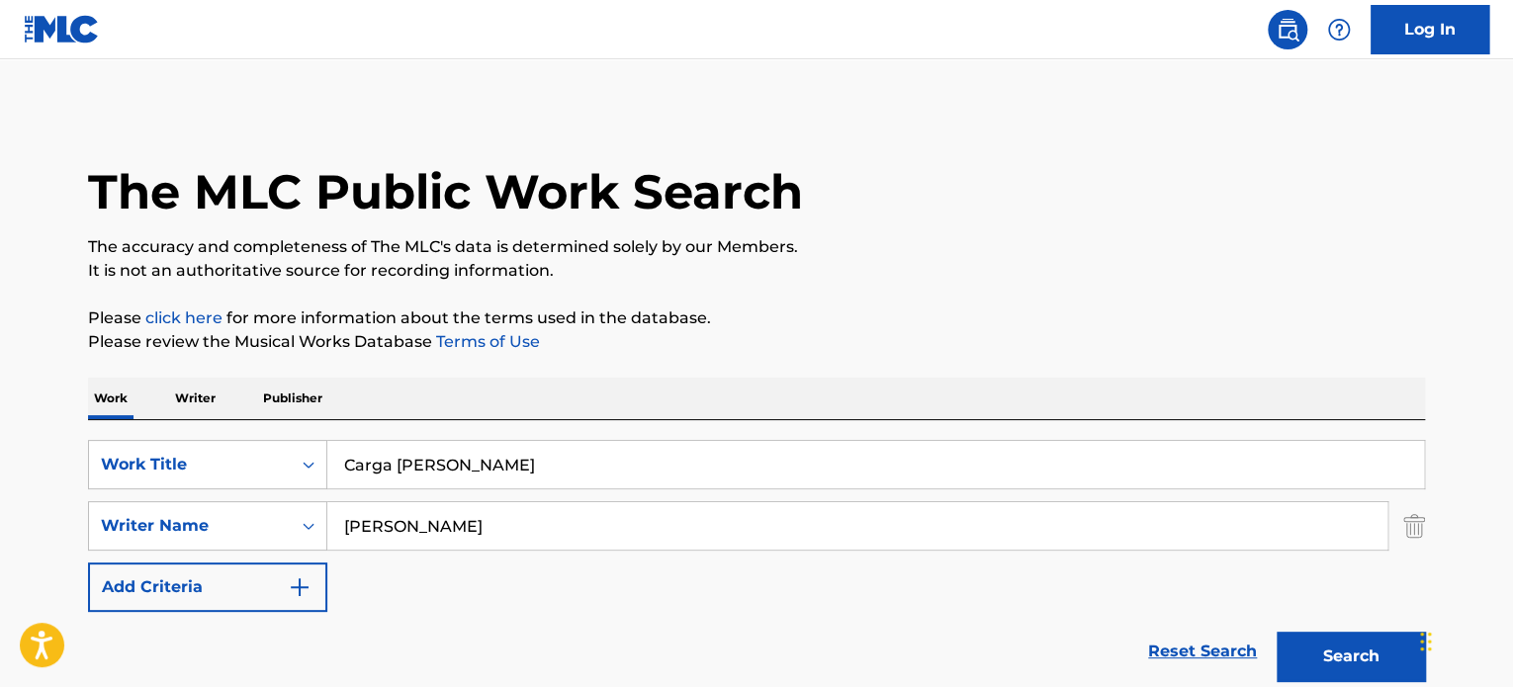
drag, startPoint x: 562, startPoint y: 531, endPoint x: 0, endPoint y: 455, distance: 566.7
click at [154, 493] on div "SearchWithCriteriae62119f4-e1ba-419c-9936-d505d708a0a5 Work Title Carga [PERSON…" at bounding box center [756, 526] width 1337 height 172
paste input "[PERSON_NAME]"
type input "[PERSON_NAME]"
click at [1276, 632] on button "Search" at bounding box center [1350, 656] width 148 height 49
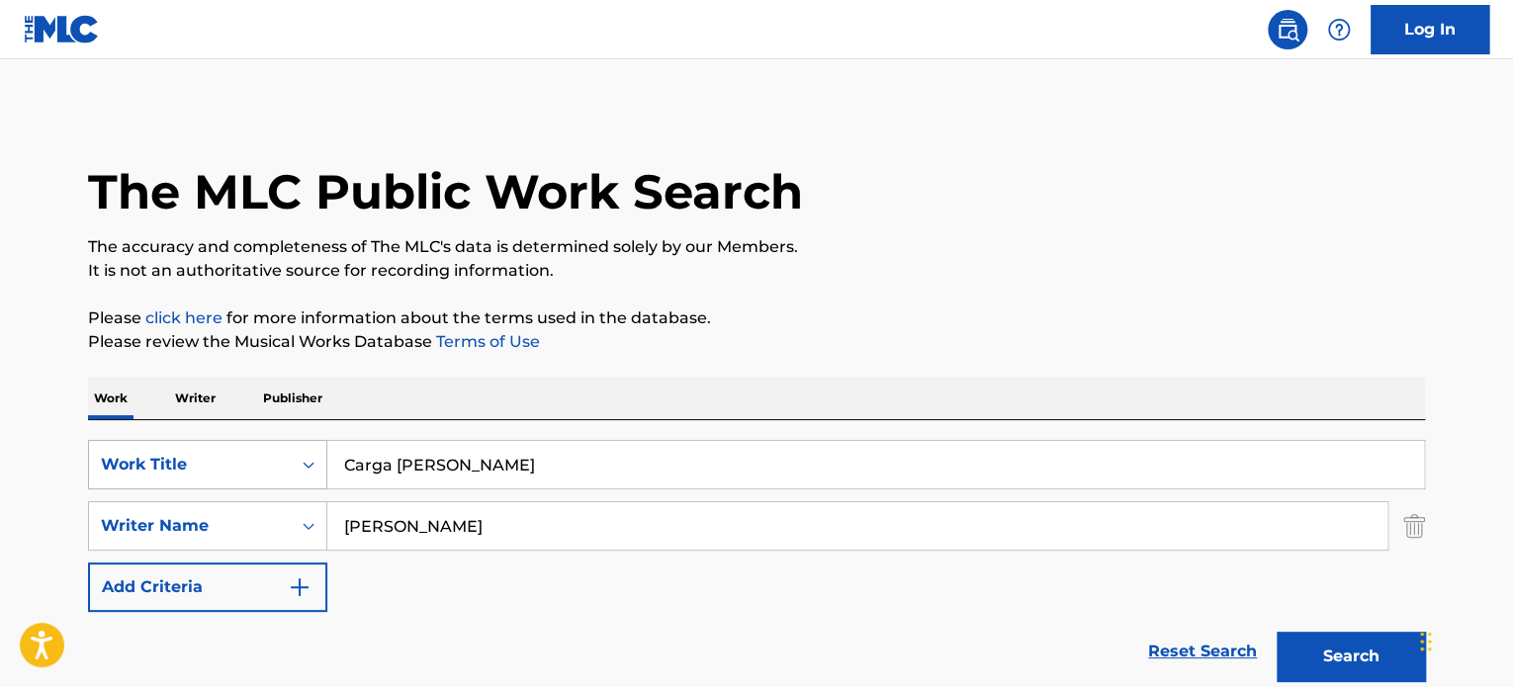
drag, startPoint x: 506, startPoint y: 468, endPoint x: 109, endPoint y: 439, distance: 398.4
click at [166, 447] on div "SearchWithCriteriae62119f4-e1ba-419c-9936-d505d708a0a5 Work Title Carga [PERSON…" at bounding box center [756, 464] width 1337 height 49
paste input "HAPPY BIRTHDAY"
type input "HAPPY BIRTHDAY"
click at [569, 526] on input "[PERSON_NAME]" at bounding box center [857, 525] width 1060 height 47
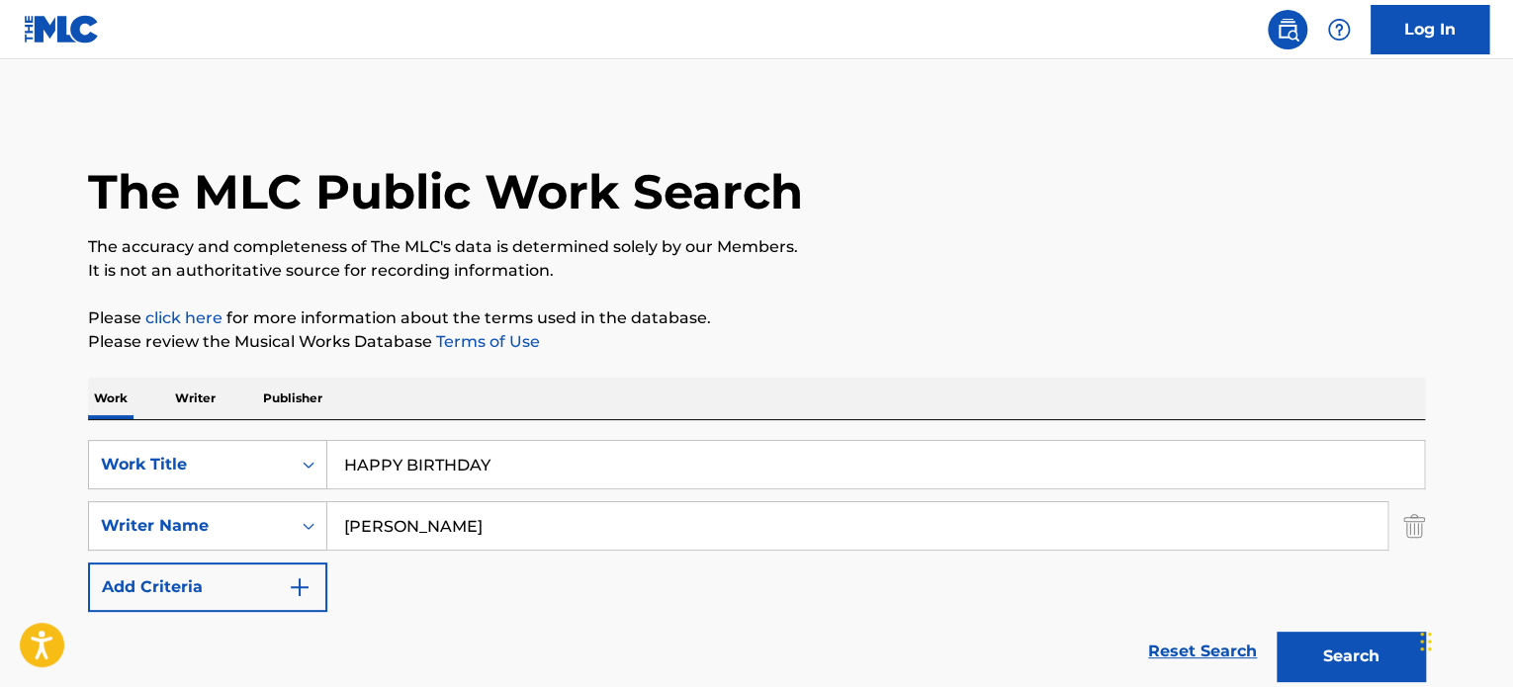
click at [569, 526] on input "[PERSON_NAME]" at bounding box center [857, 525] width 1060 height 47
click at [569, 525] on input "[PERSON_NAME]" at bounding box center [857, 525] width 1060 height 47
paste input "[PERSON_NAME]"
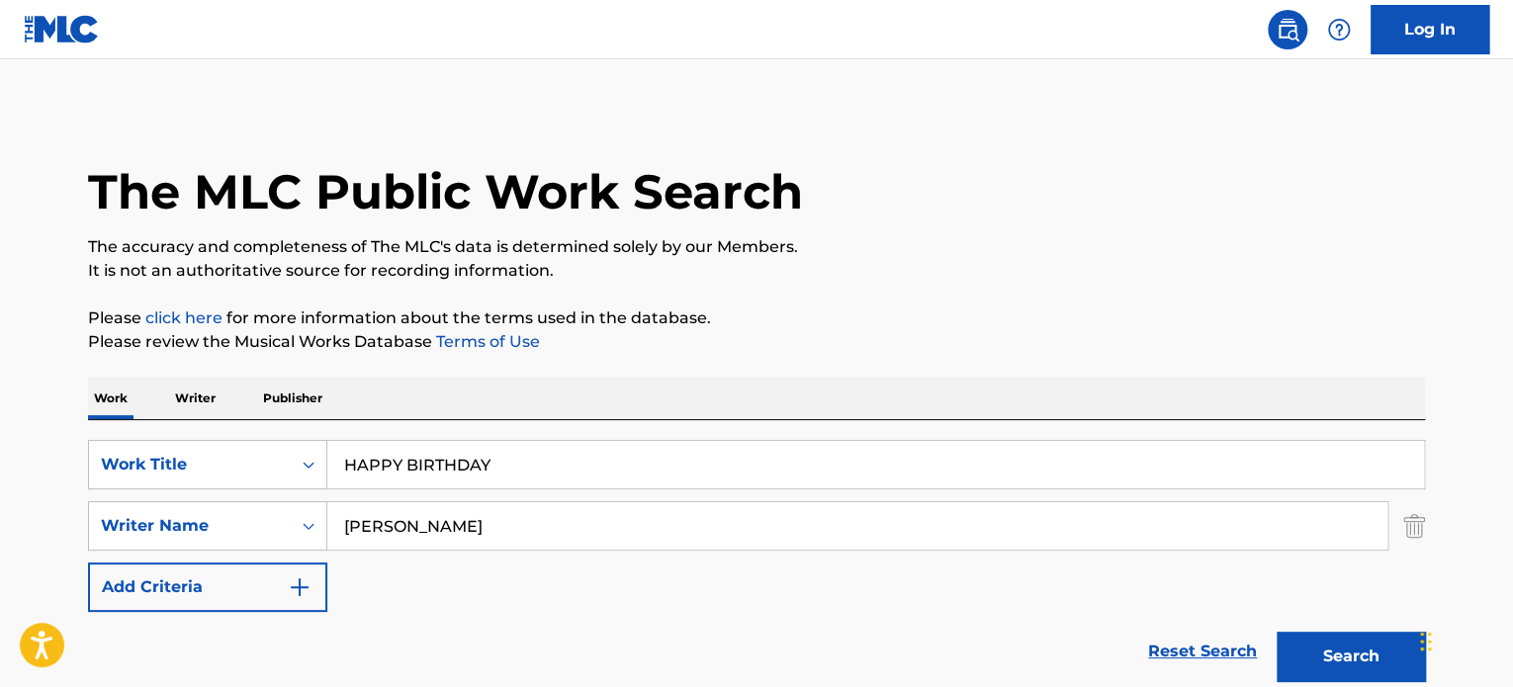
click at [1276, 632] on button "Search" at bounding box center [1350, 656] width 148 height 49
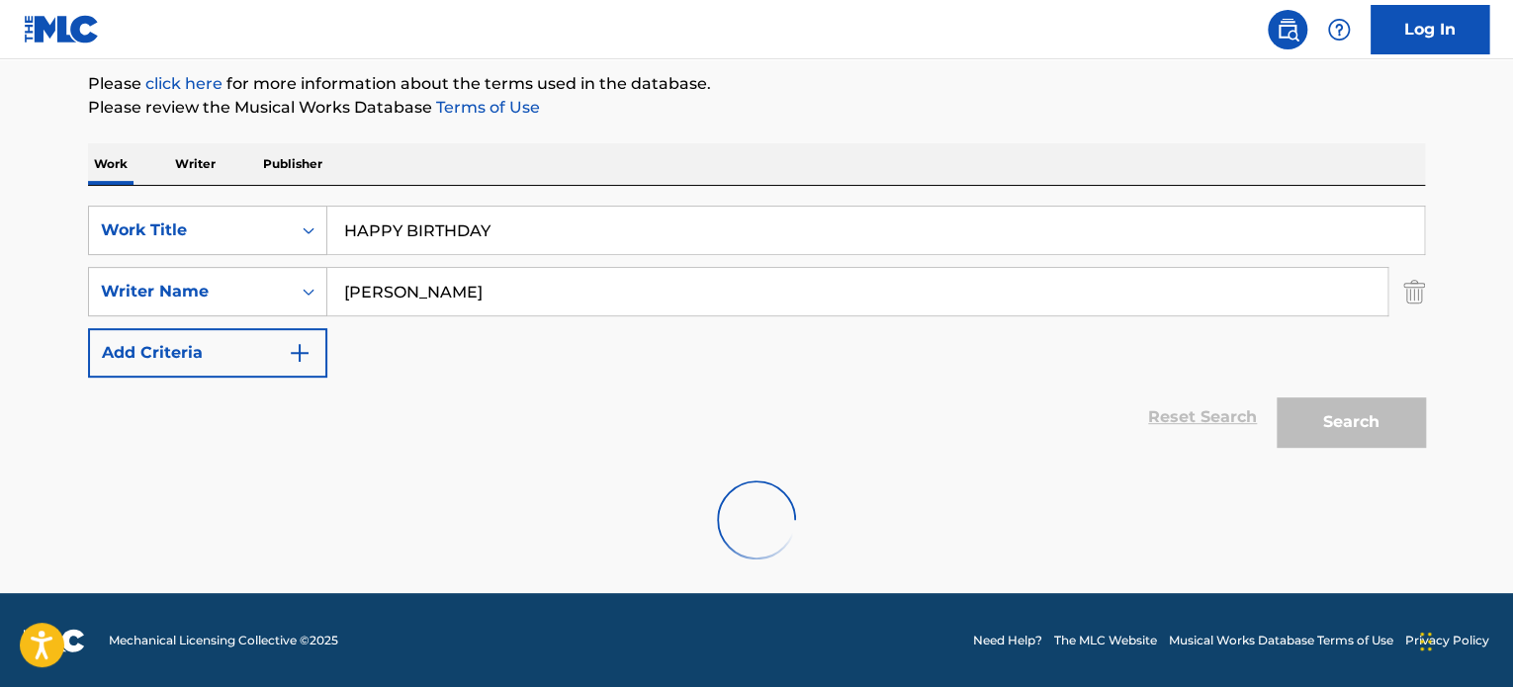
scroll to position [170, 0]
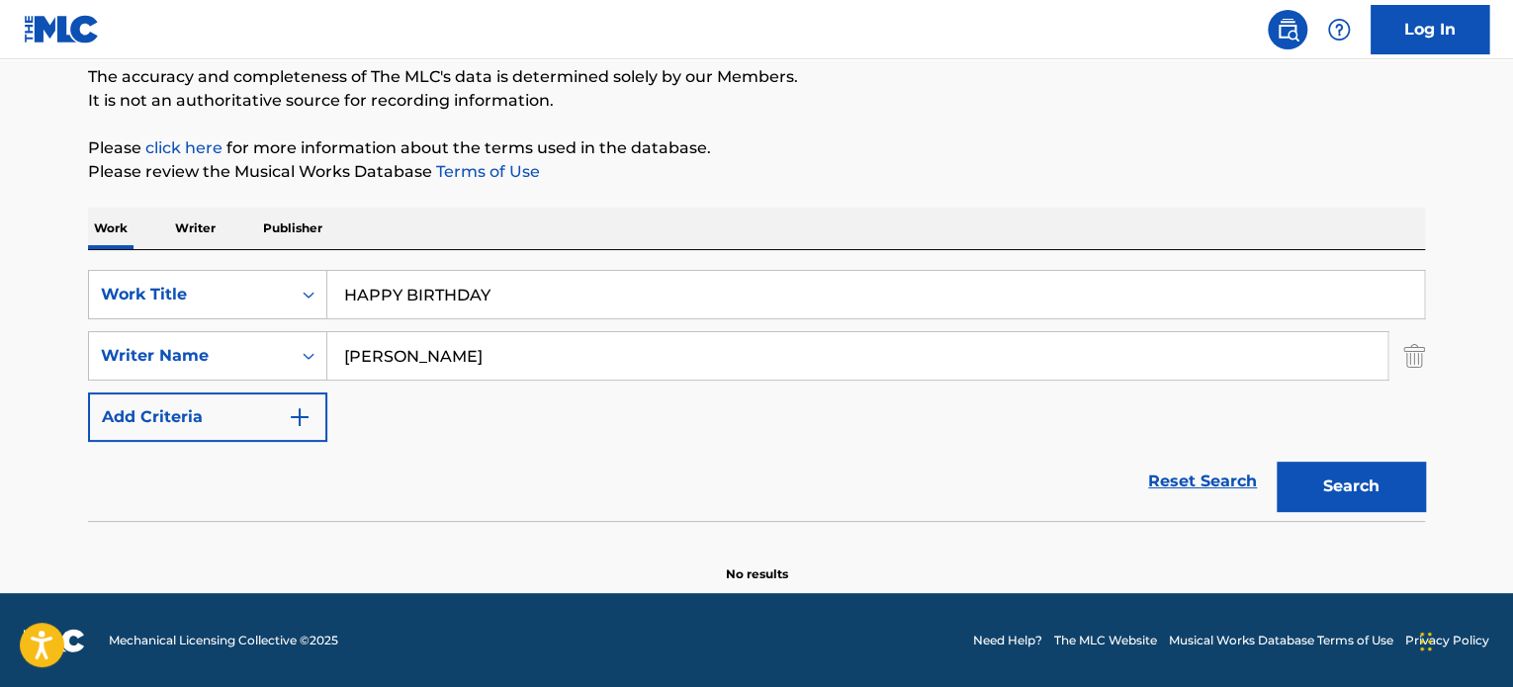
drag, startPoint x: 588, startPoint y: 313, endPoint x: 589, endPoint y: 334, distance: 20.8
click at [588, 313] on input "HAPPY BIRTHDAY" at bounding box center [875, 294] width 1096 height 47
click at [592, 345] on input "[PERSON_NAME]" at bounding box center [857, 355] width 1060 height 47
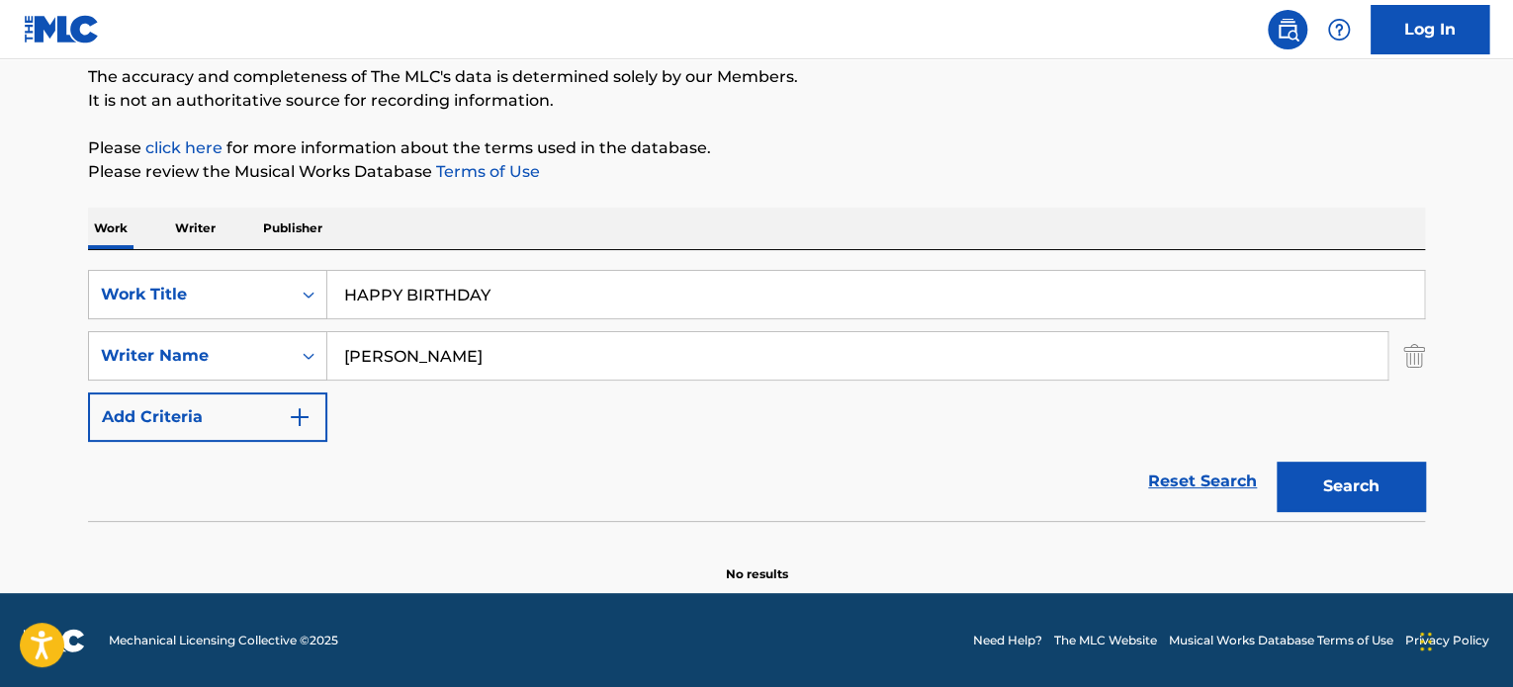
paste input "[PERSON_NAME]"
type input "[PERSON_NAME]"
click at [1276, 462] on button "Search" at bounding box center [1350, 486] width 148 height 49
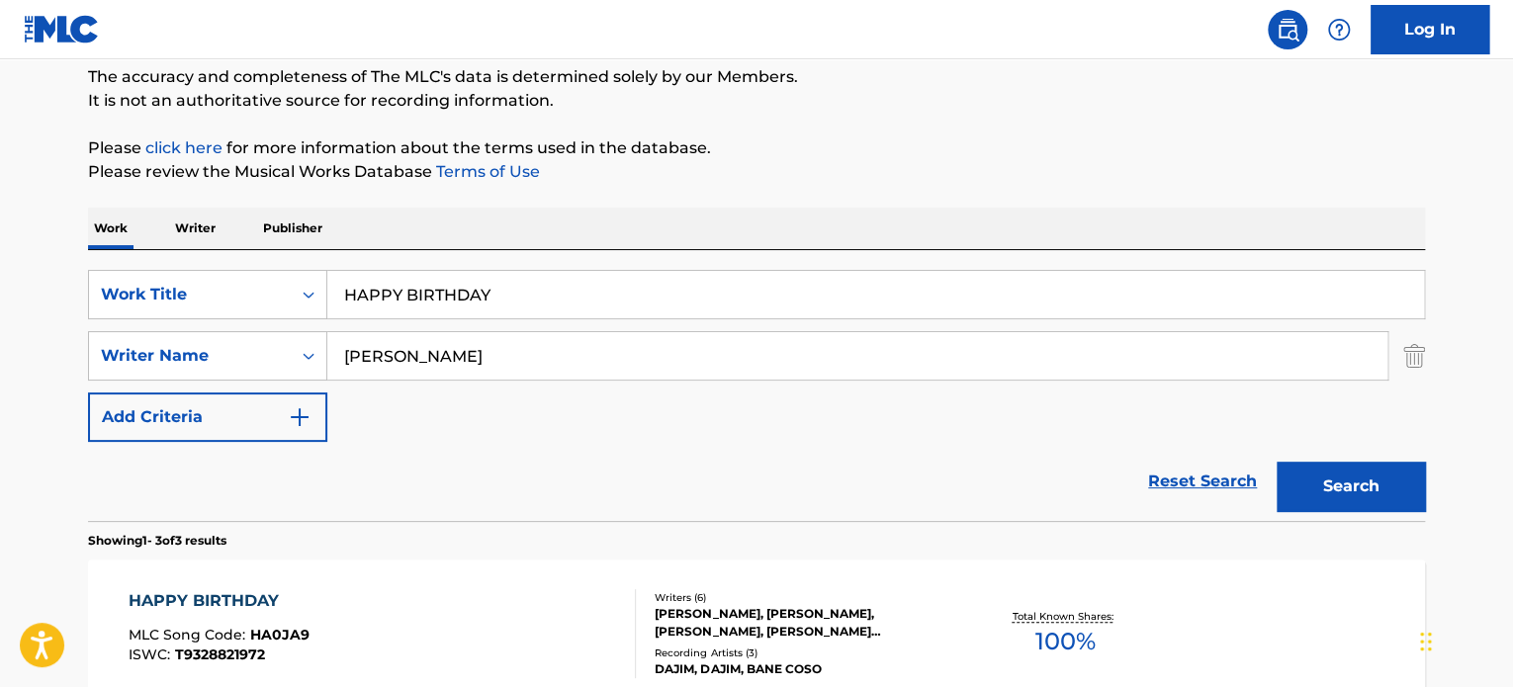
scroll to position [500, 0]
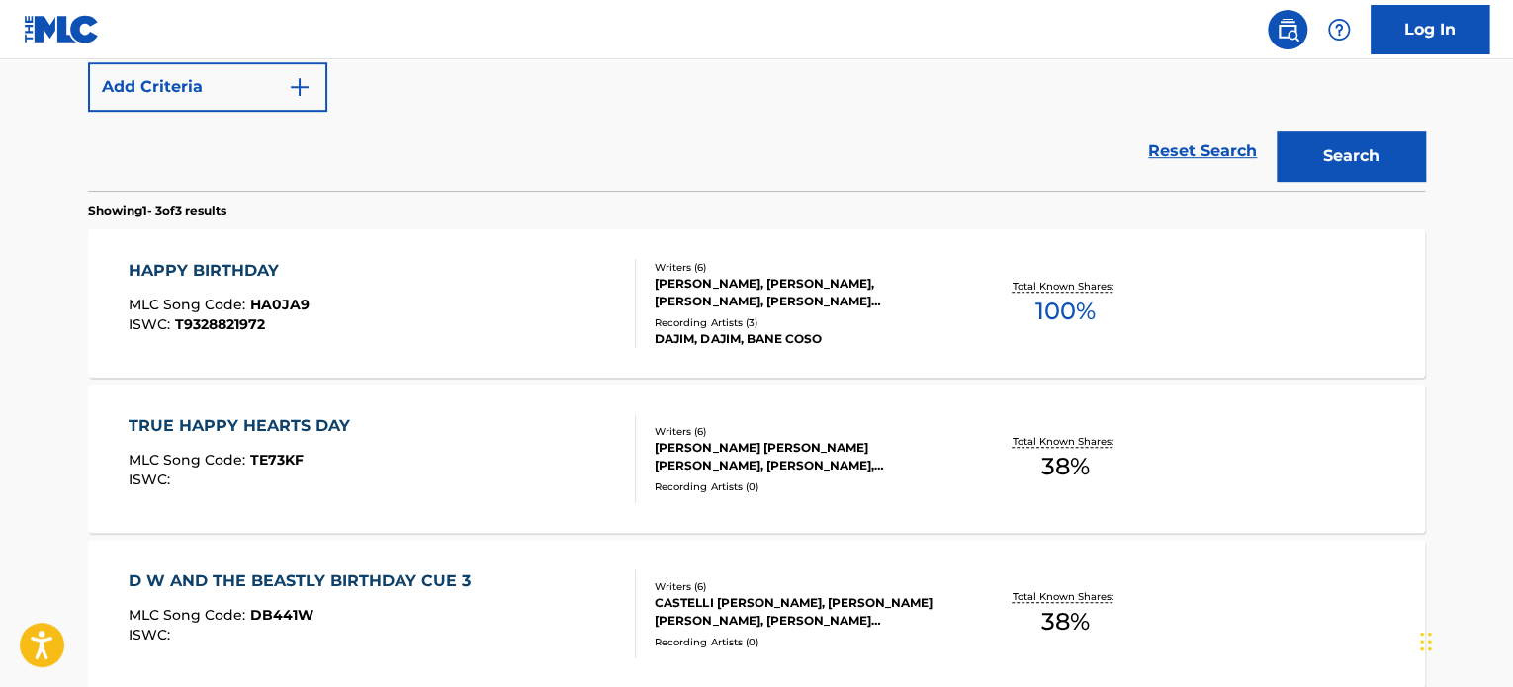
click at [759, 296] on div "[PERSON_NAME], [PERSON_NAME], [PERSON_NAME], [PERSON_NAME] [PERSON_NAME] [PERSO…" at bounding box center [803, 293] width 299 height 36
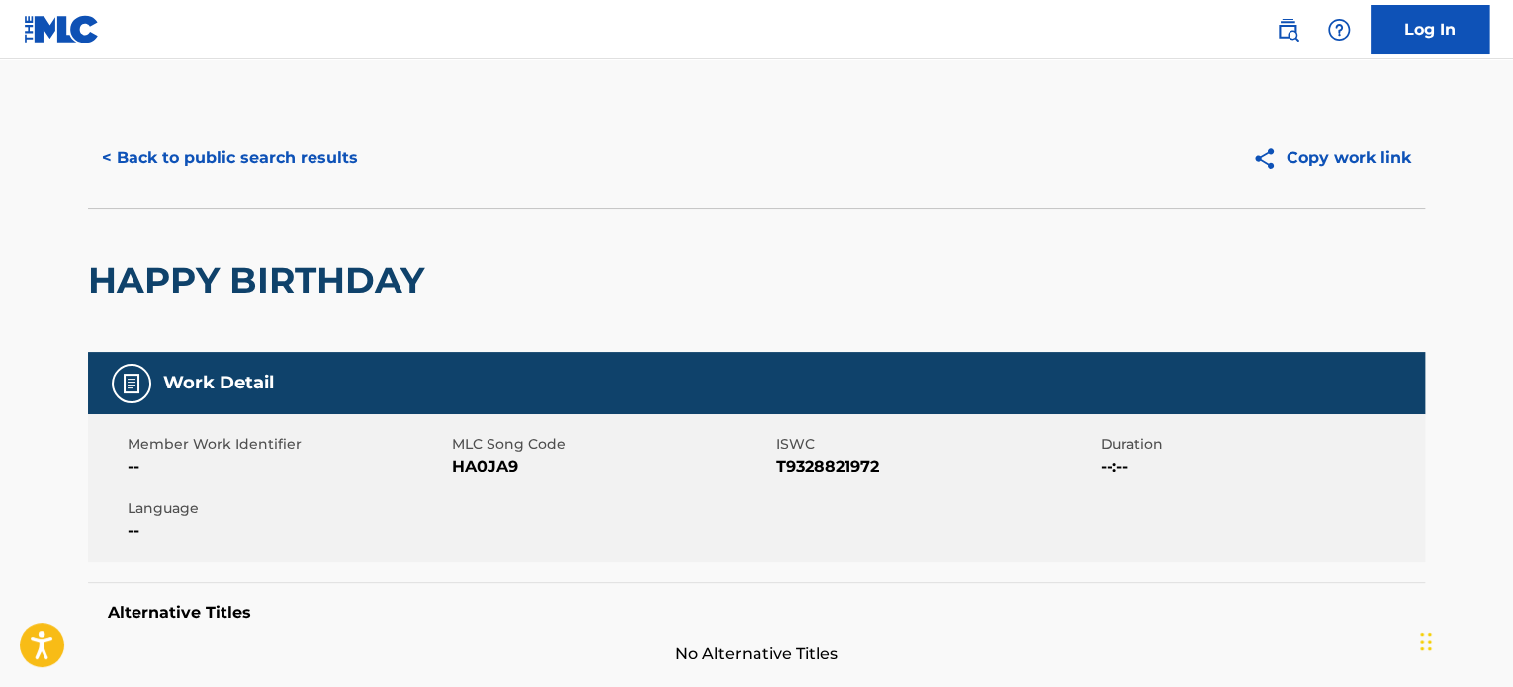
click at [1197, 250] on div "HAPPY BIRTHDAY" at bounding box center [756, 280] width 1337 height 144
click at [304, 179] on button "< Back to public search results" at bounding box center [230, 157] width 284 height 49
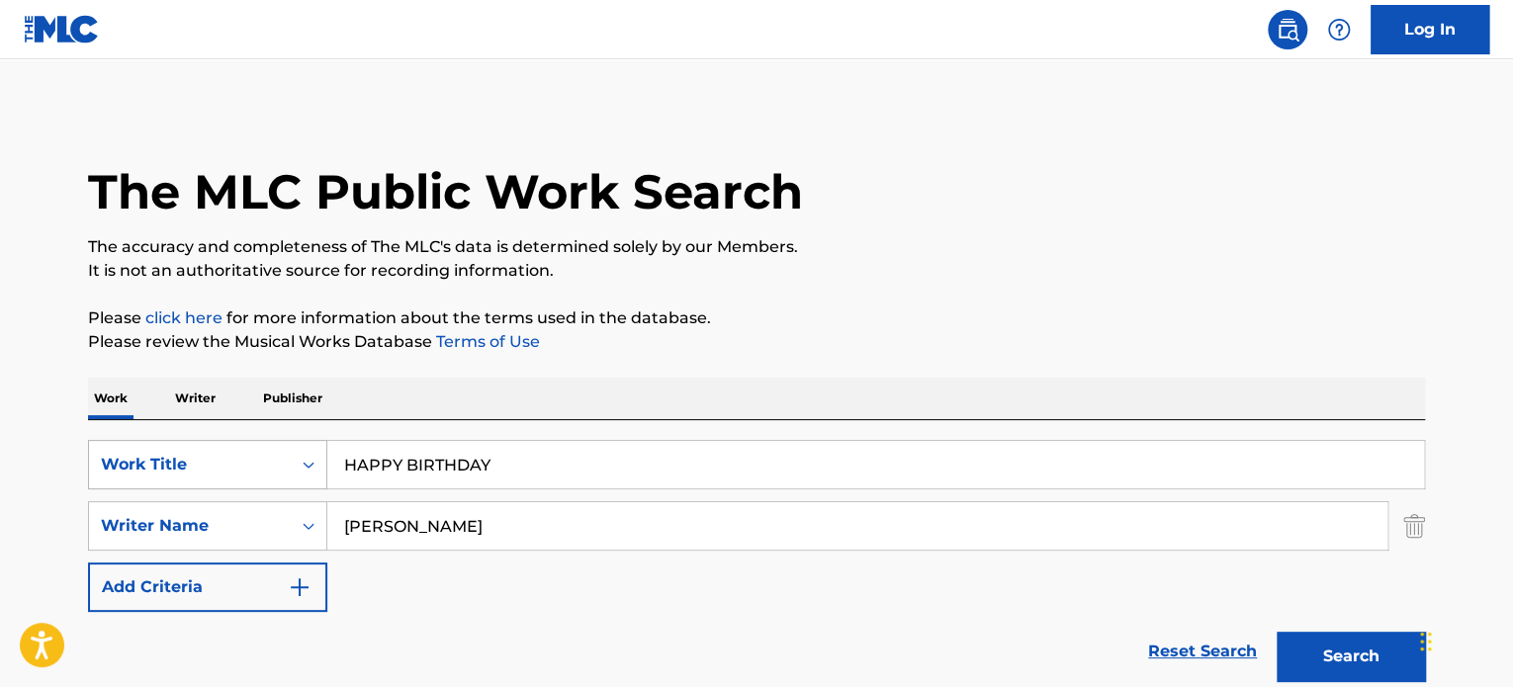
drag, startPoint x: 558, startPoint y: 464, endPoint x: 269, endPoint y: 464, distance: 288.7
click at [299, 465] on div "SearchWithCriteriae62119f4-e1ba-419c-9936-d505d708a0a5 Work Title HAPPY BIRTHDAY" at bounding box center [756, 464] width 1337 height 49
paste input "LA ROBANOVIOS"
type input "LA ROBANOVIOS"
drag, startPoint x: 562, startPoint y: 525, endPoint x: 142, endPoint y: 499, distance: 420.0
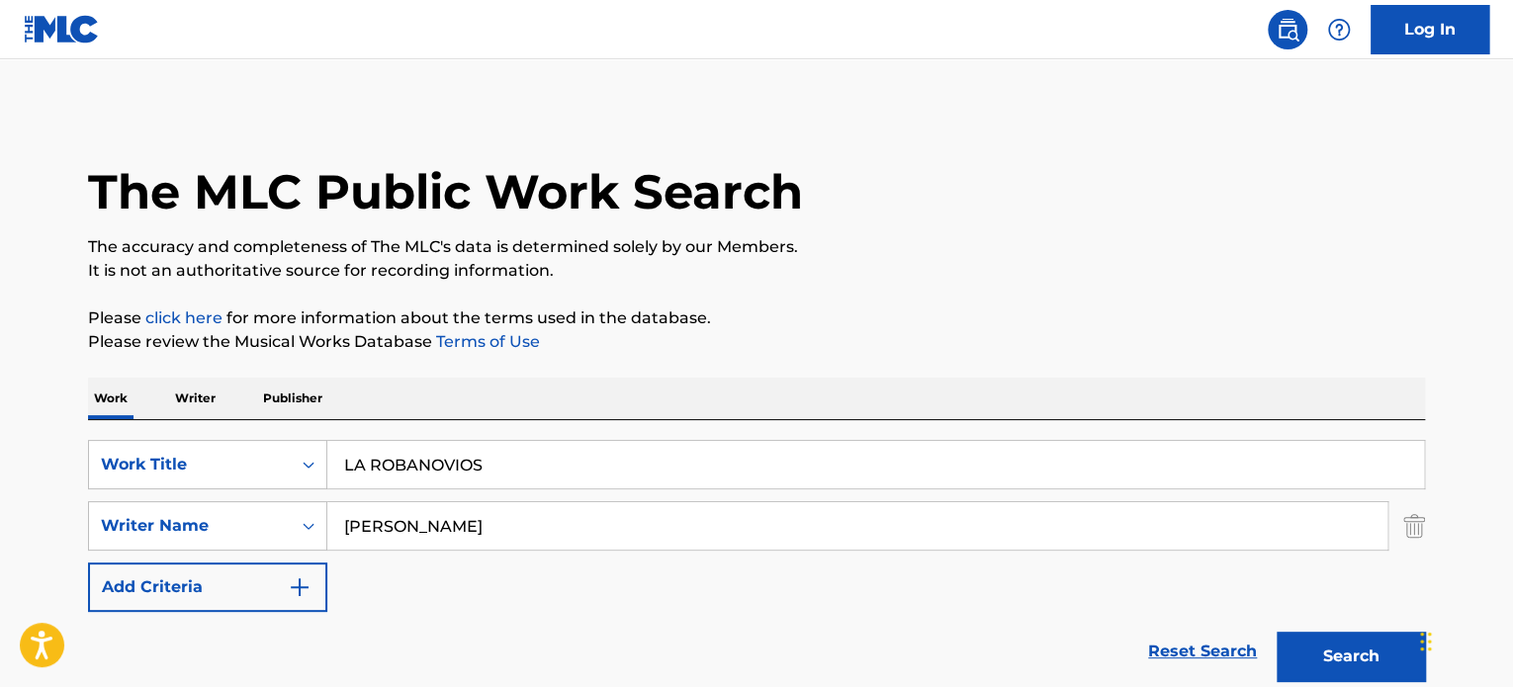
click at [174, 489] on div "SearchWithCriteriae62119f4-e1ba-419c-9936-d505d708a0a5 Work Title LA ROBANOVIOS…" at bounding box center [756, 526] width 1337 height 172
paste input "[PERSON_NAME] [PERSON_NAME]"
type input "[PERSON_NAME] [PERSON_NAME]"
click at [1276, 632] on button "Search" at bounding box center [1350, 656] width 148 height 49
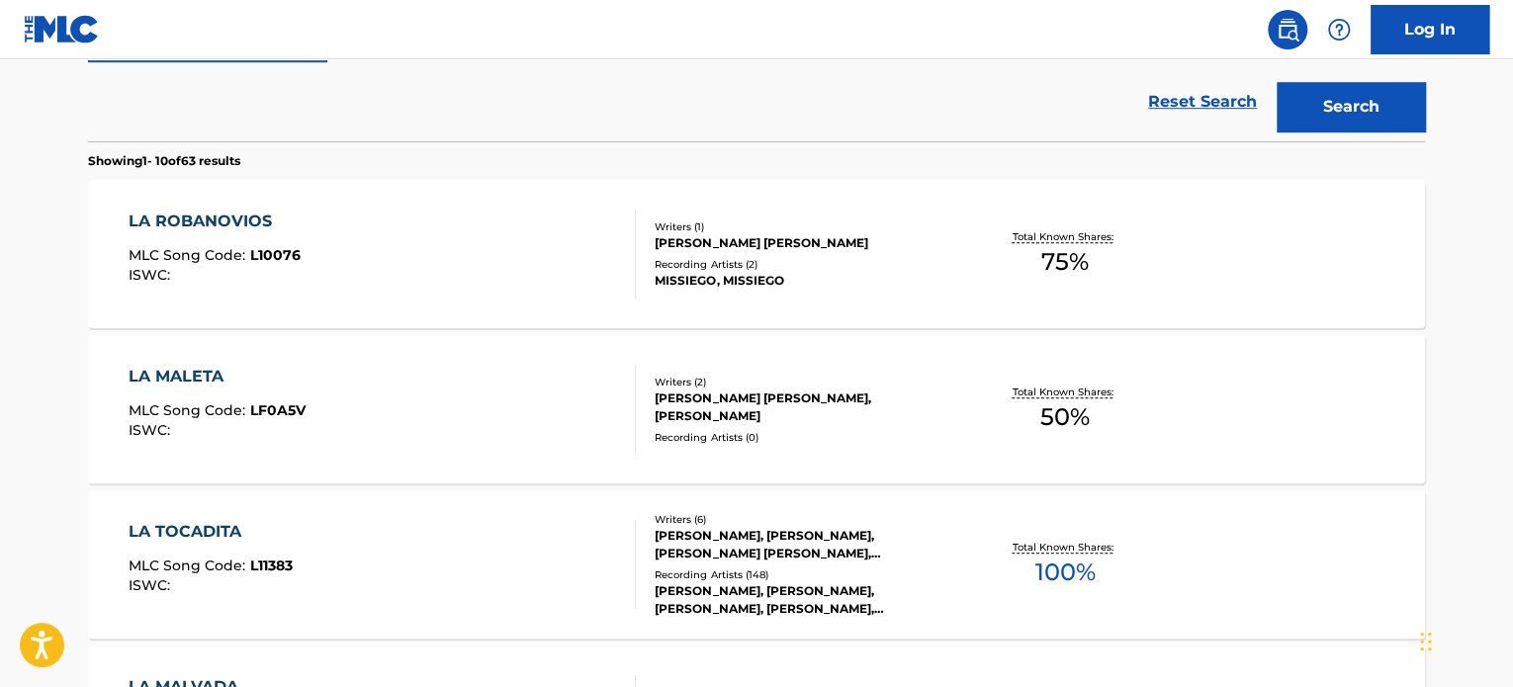
scroll to position [564, 0]
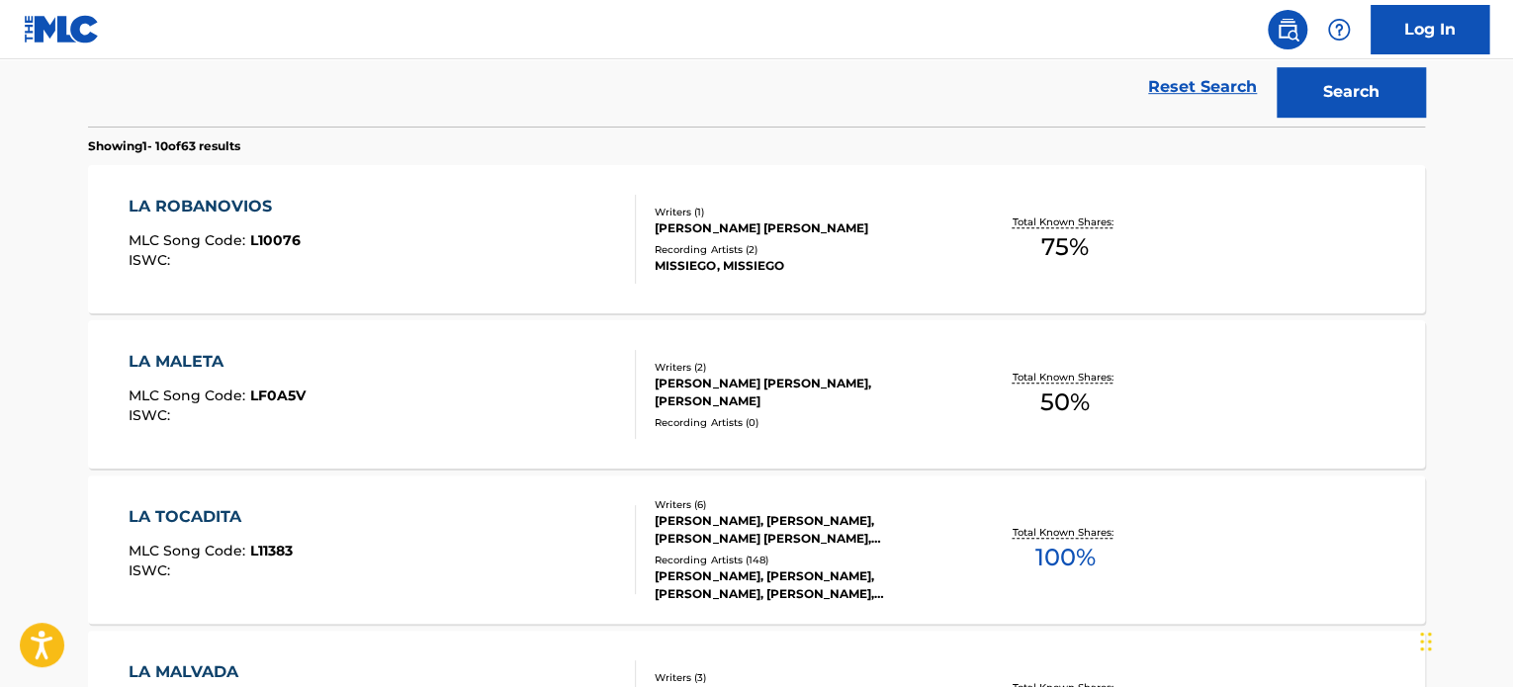
click at [676, 249] on div "Recording Artists ( 2 )" at bounding box center [803, 249] width 299 height 15
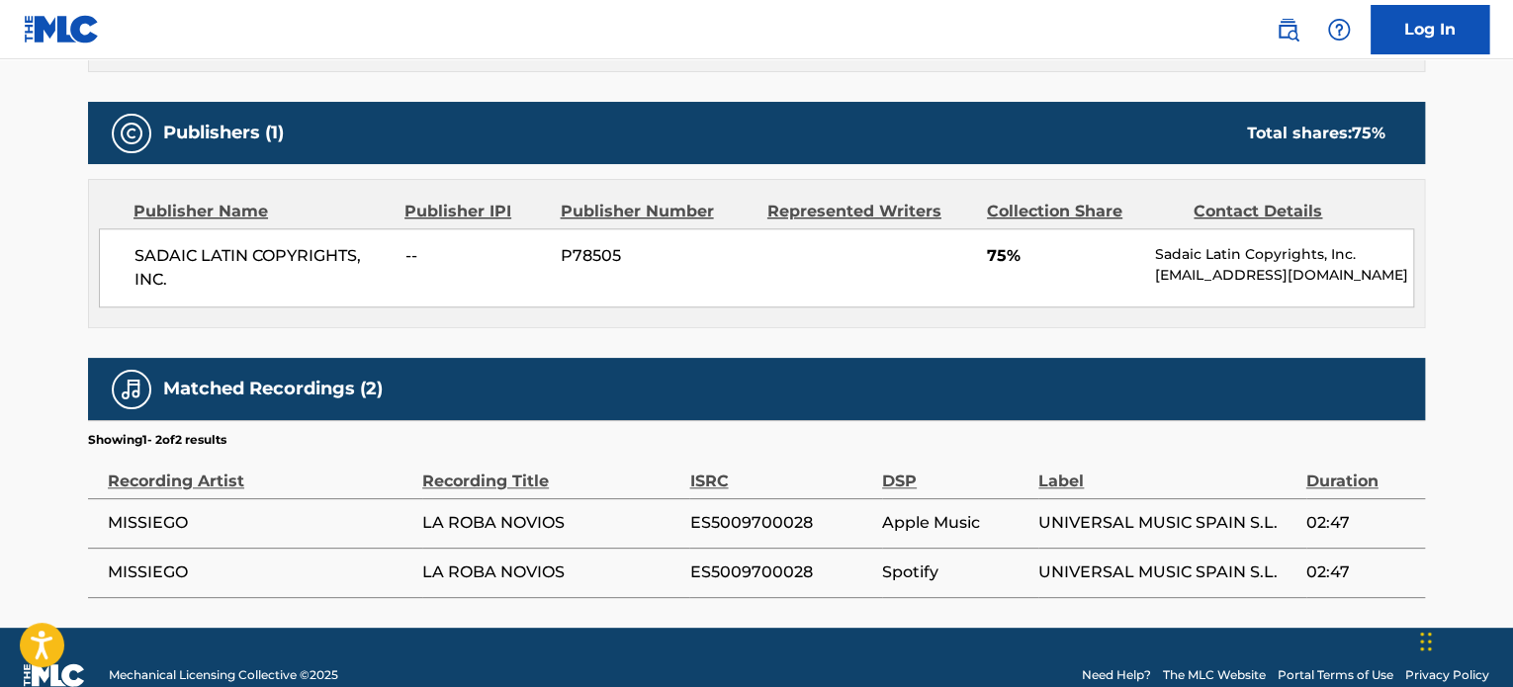
scroll to position [853, 0]
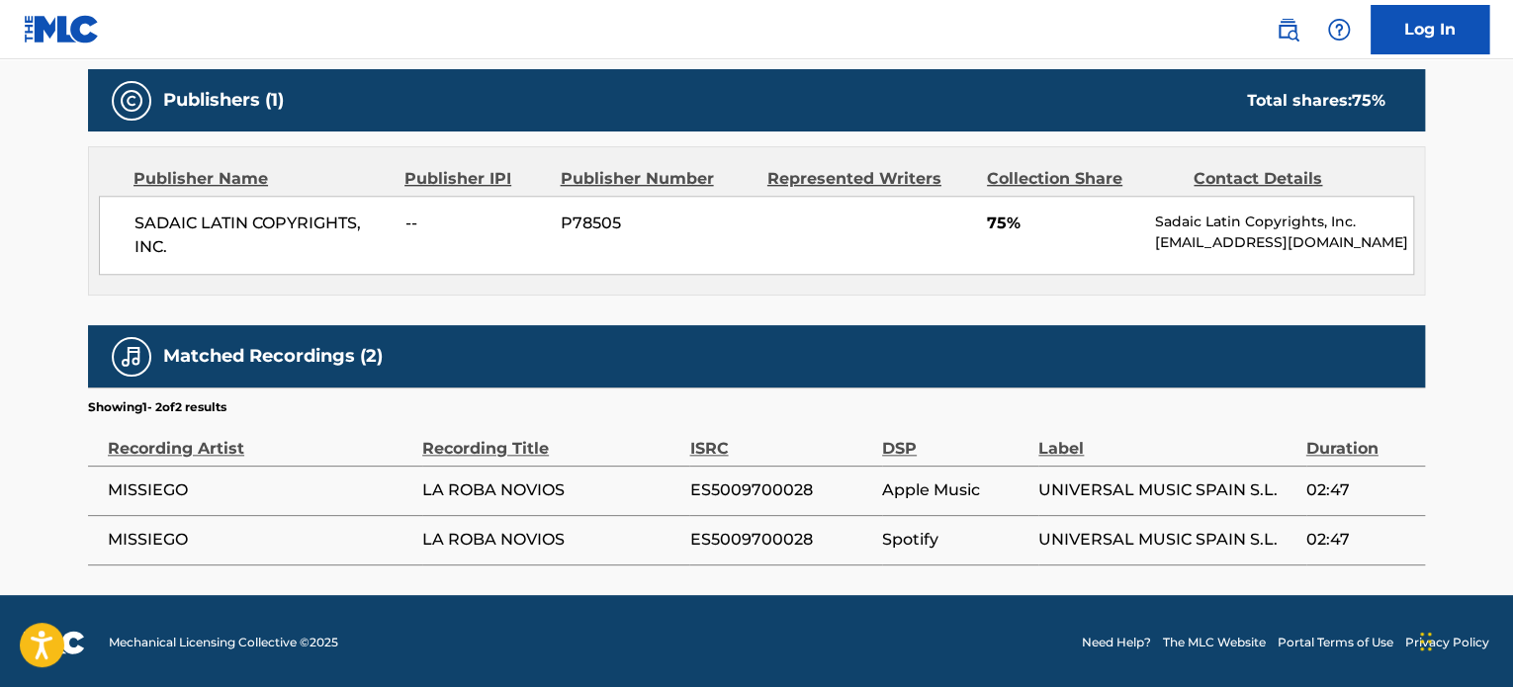
click at [713, 304] on div "Work Detail Member Work Identifier -- MLC Song Code L10076 ISWC -- Duration --:…" at bounding box center [756, 32] width 1337 height 1067
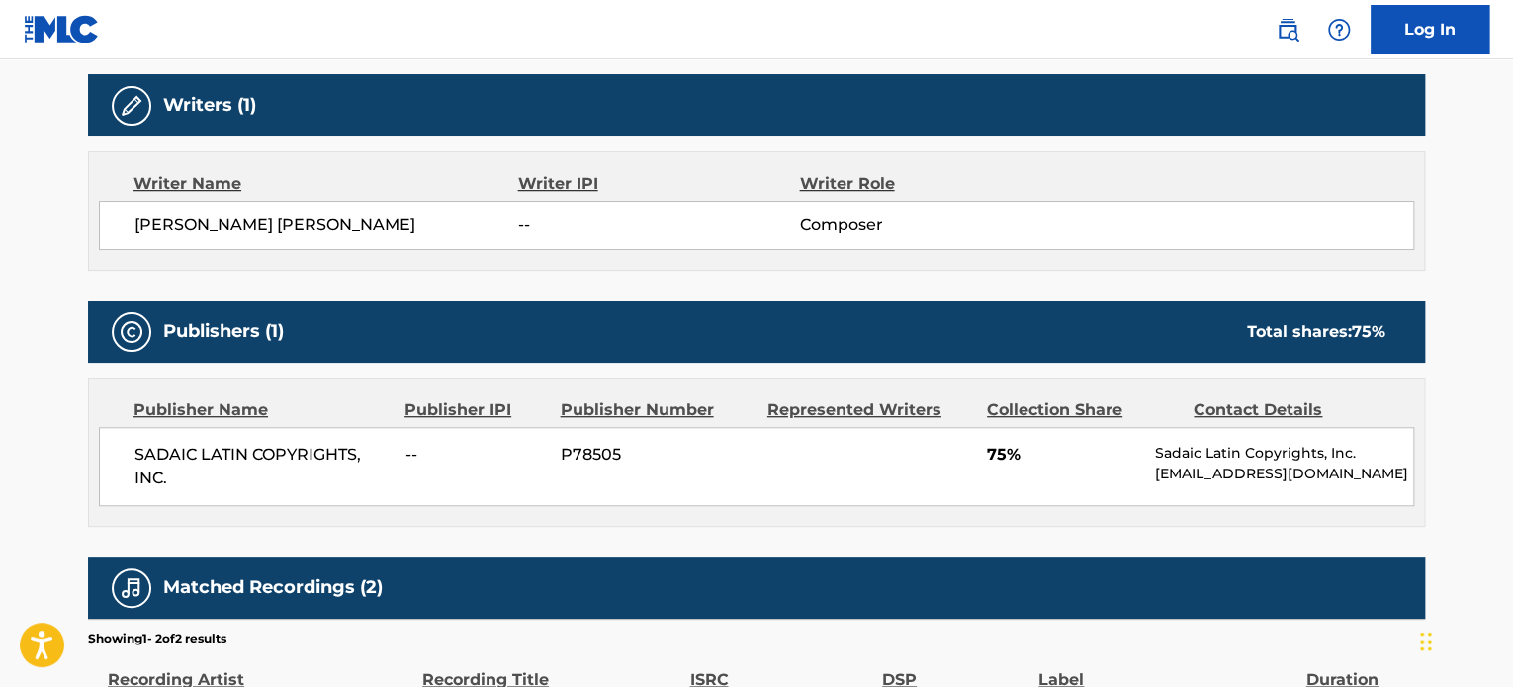
scroll to position [359, 0]
